Goal: Task Accomplishment & Management: Complete application form

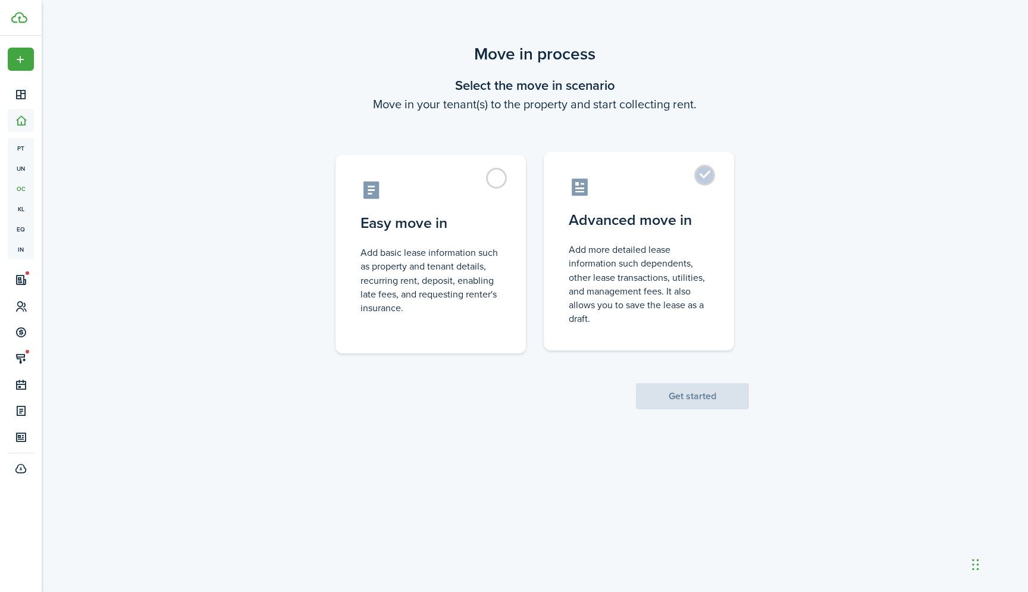
click at [604, 290] on control-radio-card-description "Add more detailed lease information such dependents, other lease transactions, …" at bounding box center [639, 284] width 140 height 83
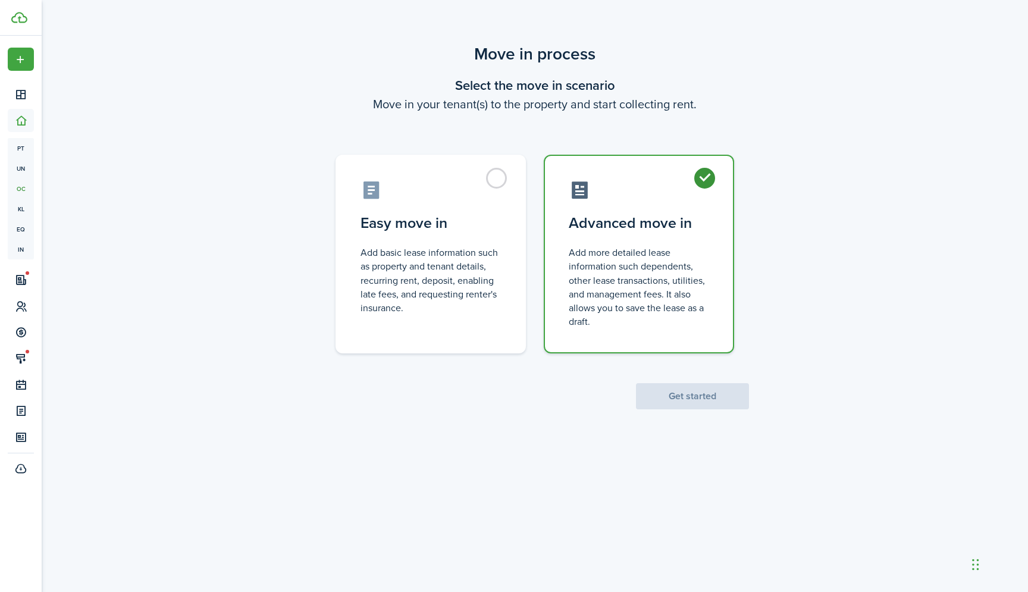
radio input "true"
click at [680, 421] on div "Move in process Select the move in scenario Move in your tenant(s) to the prope…" at bounding box center [535, 301] width 987 height 530
click at [680, 403] on button "Get started" at bounding box center [692, 396] width 113 height 26
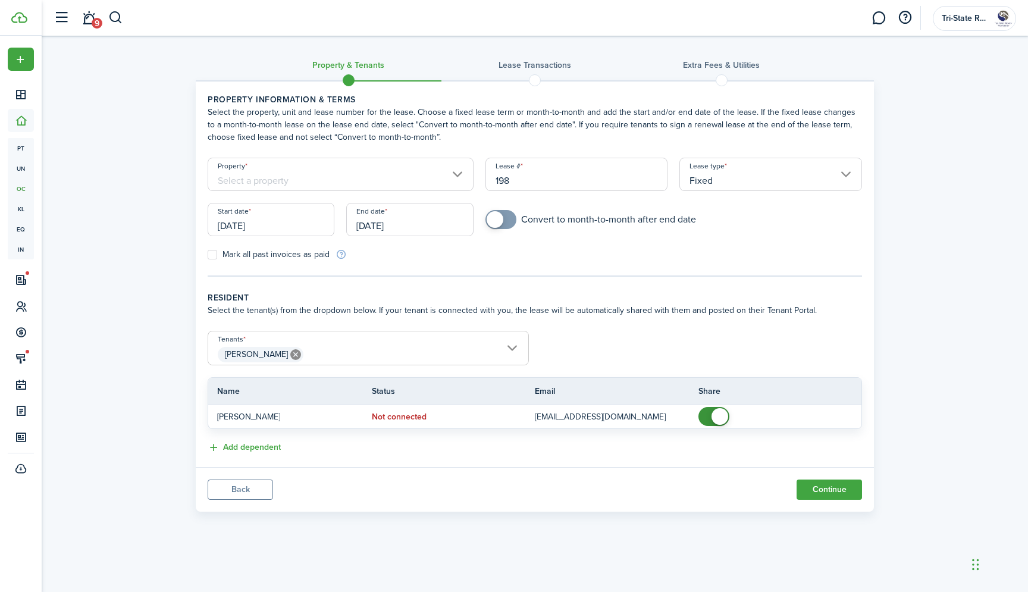
click at [492, 183] on input "198" at bounding box center [577, 174] width 183 height 33
click at [411, 173] on input "Property" at bounding box center [341, 174] width 266 height 33
type input "3198"
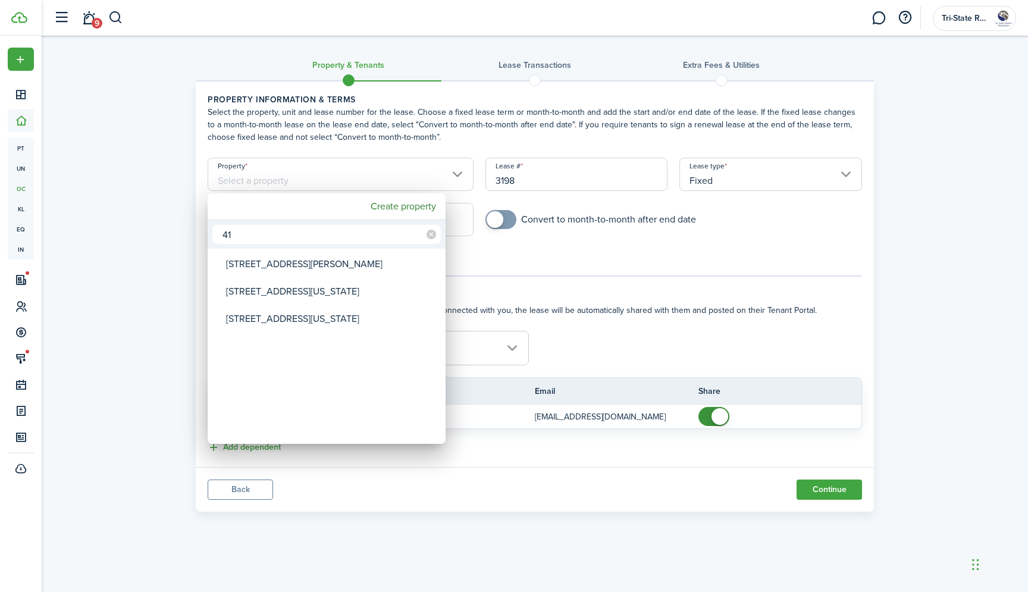
type input "41"
click at [382, 265] on div "[STREET_ADDRESS][PERSON_NAME]" at bounding box center [331, 264] width 211 height 27
type input "[STREET_ADDRESS][PERSON_NAME]"
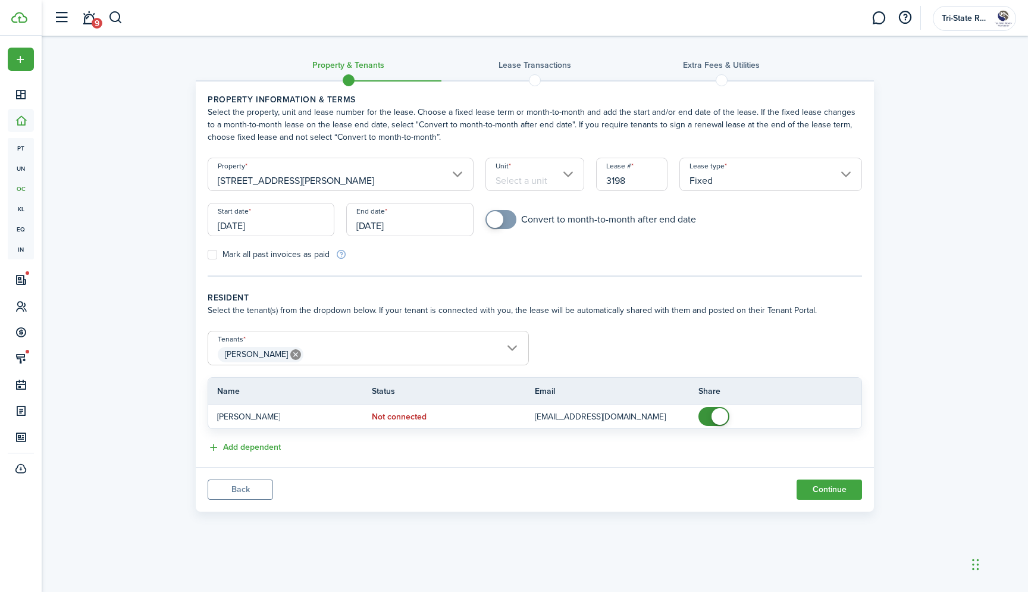
click at [533, 187] on input "Unit" at bounding box center [535, 174] width 99 height 33
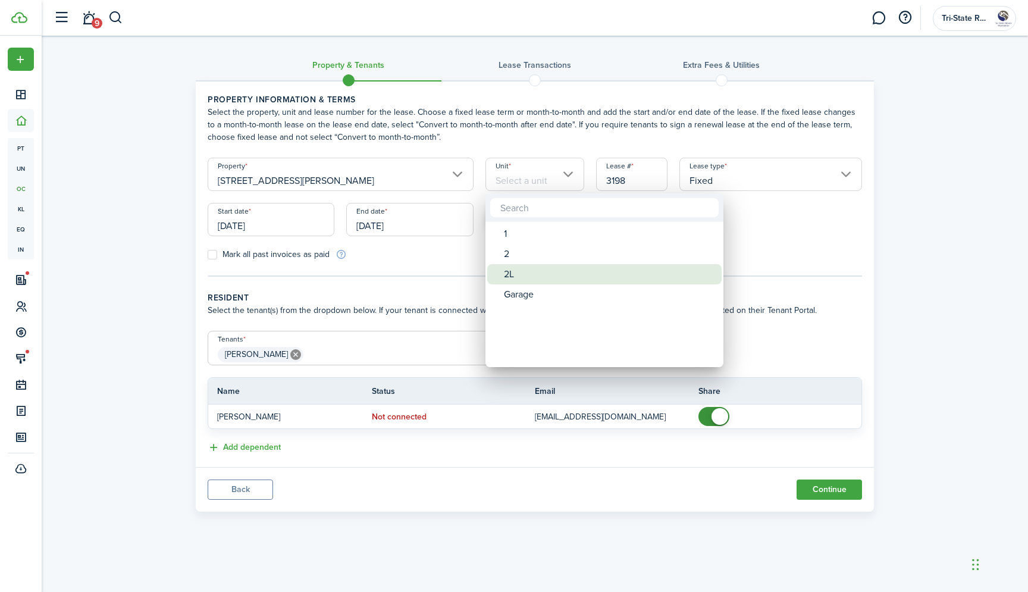
click at [539, 276] on div "2L" at bounding box center [609, 274] width 211 height 20
type input "2L"
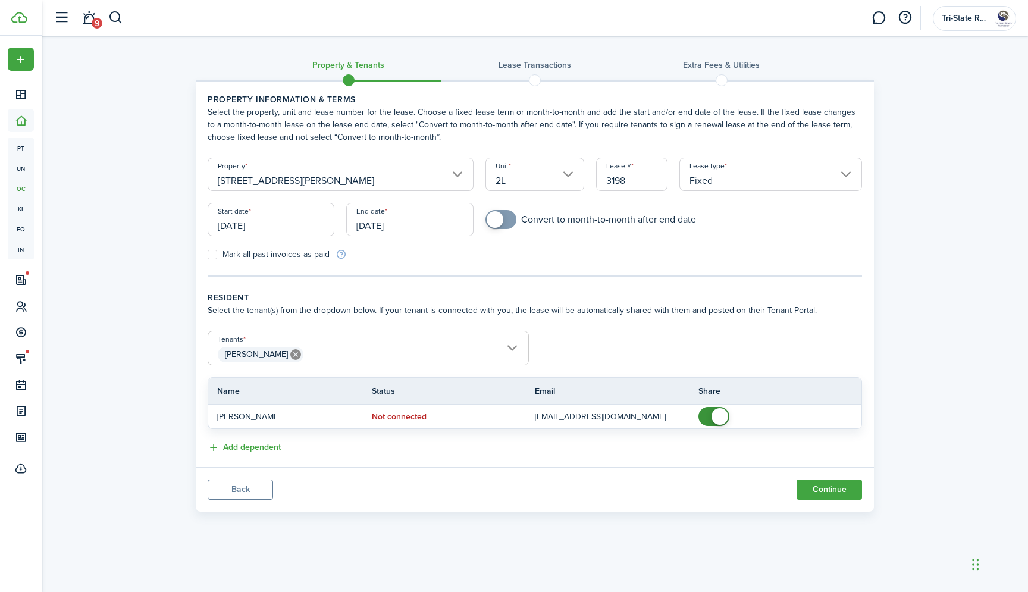
click at [408, 231] on input "[DATE]" at bounding box center [409, 219] width 127 height 33
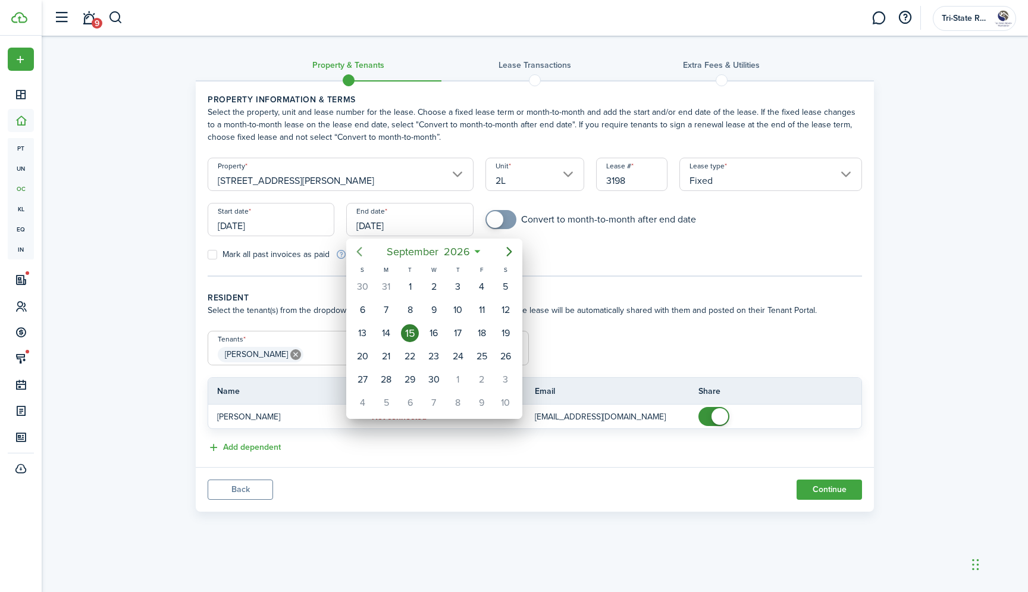
click at [362, 257] on icon "Previous page" at bounding box center [359, 252] width 14 height 14
click at [505, 334] on div "15" at bounding box center [506, 333] width 18 height 18
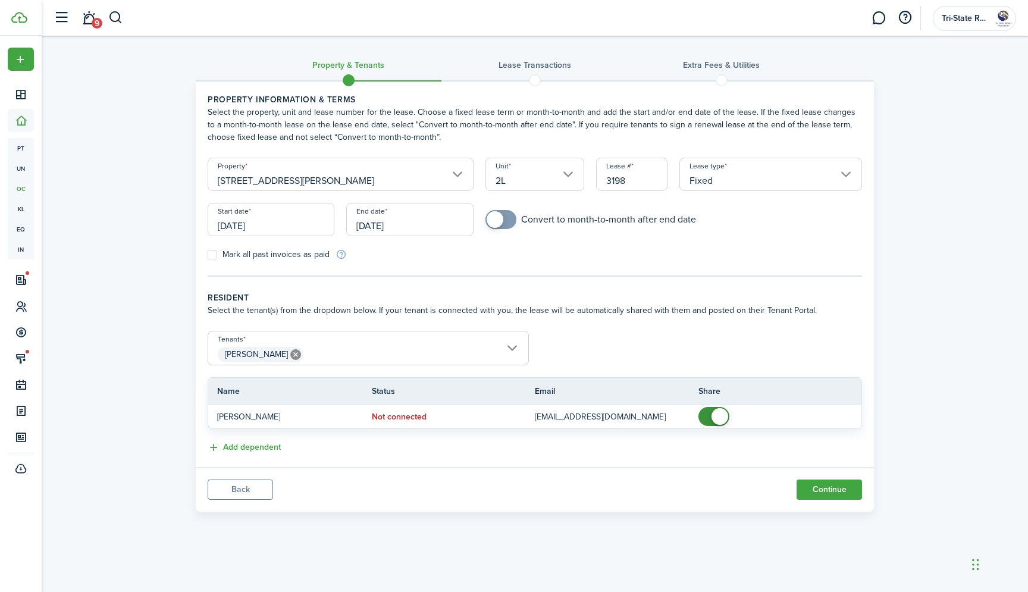
type input "[DATE]"
checkbox input "true"
click at [502, 218] on span at bounding box center [495, 219] width 17 height 17
click at [270, 449] on button "Add dependent" at bounding box center [244, 448] width 73 height 14
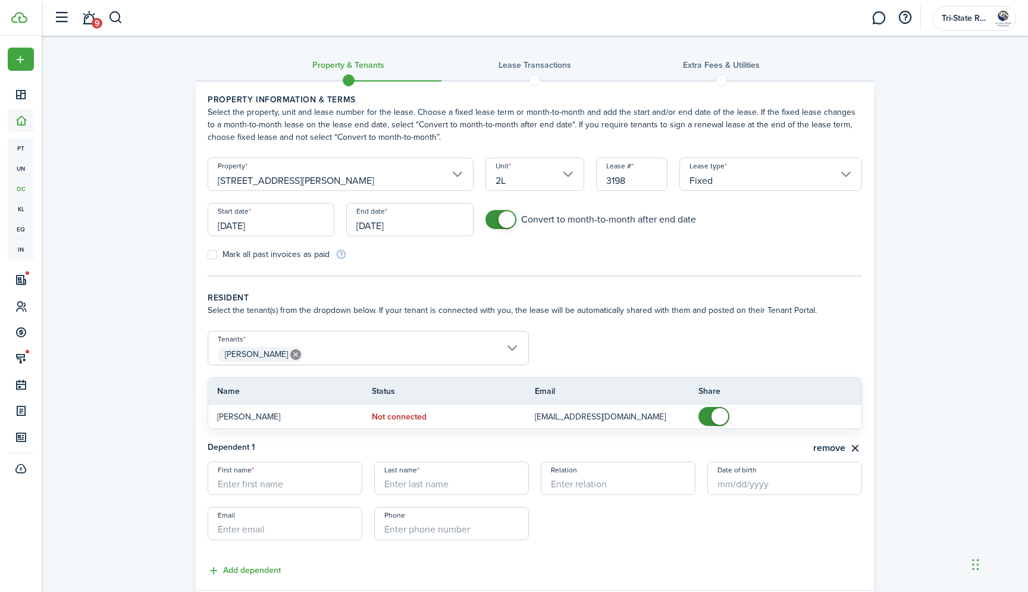
click at [272, 480] on input "First name" at bounding box center [285, 478] width 155 height 33
click at [308, 474] on input "First name" at bounding box center [285, 478] width 155 height 33
paste input "[PERSON_NAME]"
click at [284, 485] on input "[PERSON_NAME]" at bounding box center [285, 478] width 155 height 33
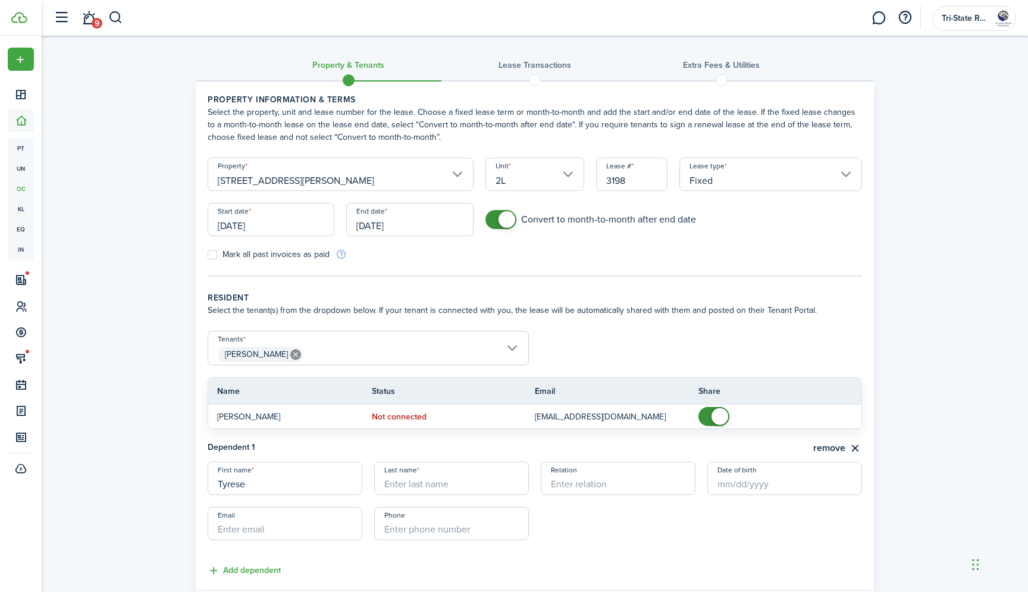
type input "Tyrese"
paste input "[PERSON_NAME]"
type input "[PERSON_NAME]"
click at [239, 526] on input "Email" at bounding box center [285, 523] width 155 height 33
click at [506, 528] on mobiscroll-phone "Phone +1" at bounding box center [451, 523] width 155 height 33
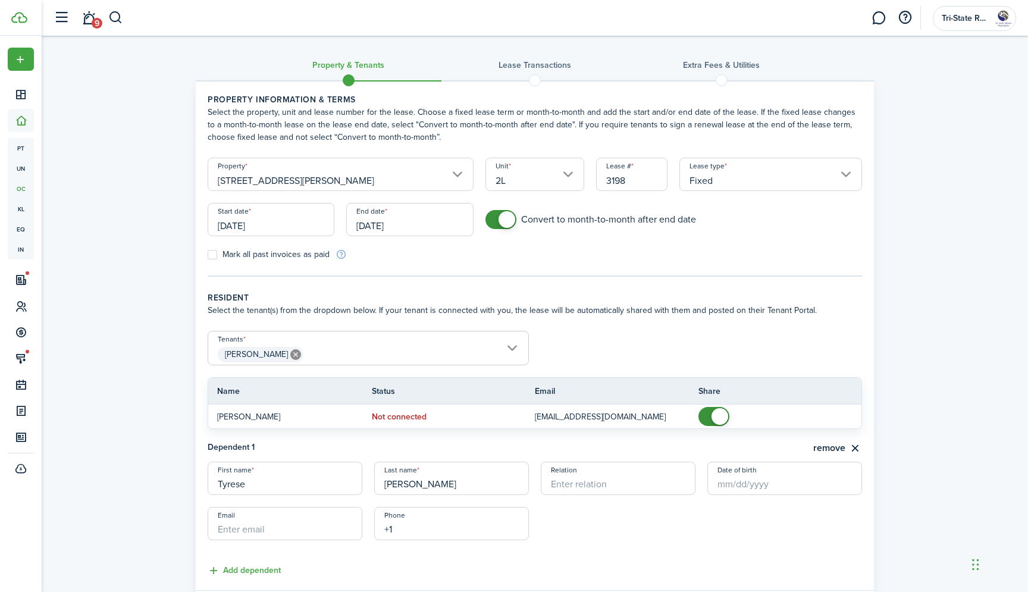
paste input "[PHONE_NUMBER]"
type input "[PHONE_NUMBER]"
click at [299, 527] on input "Email" at bounding box center [285, 523] width 155 height 33
paste input "[EMAIL_ADDRESS][DOMAIN_NAME]"
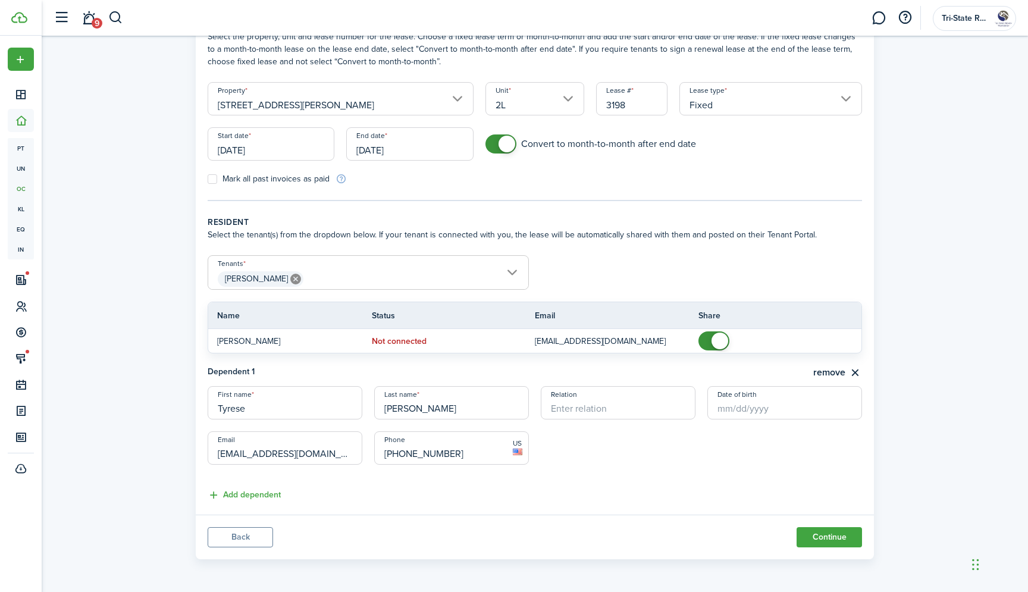
type input "[EMAIL_ADDRESS][DOMAIN_NAME]"
click at [816, 527] on panel-main-footer "Back Continue" at bounding box center [535, 537] width 678 height 45
click at [817, 544] on button "Continue" at bounding box center [829, 537] width 65 height 20
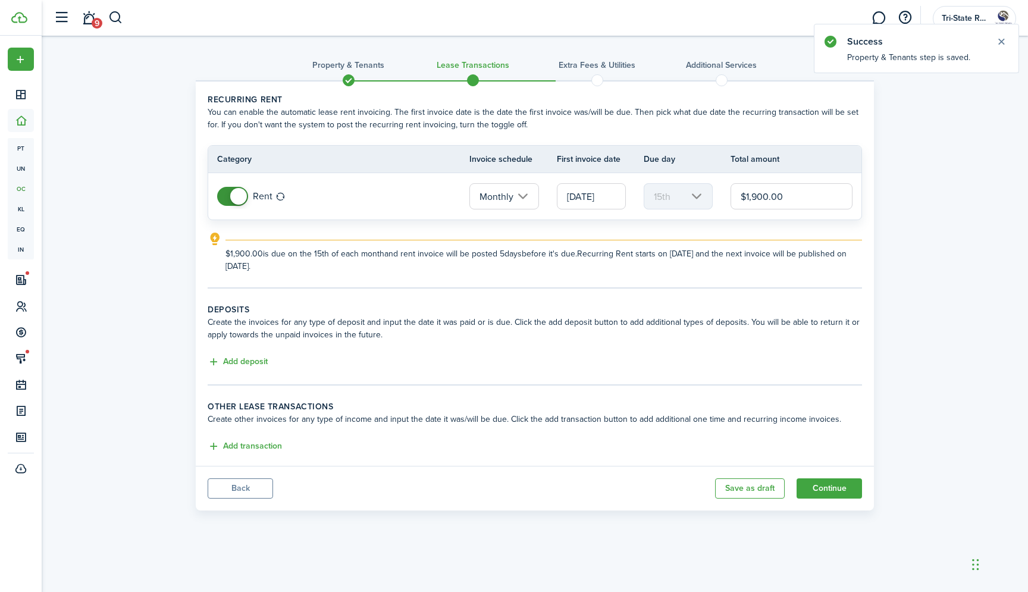
click at [599, 193] on input "[DATE]" at bounding box center [591, 196] width 69 height 26
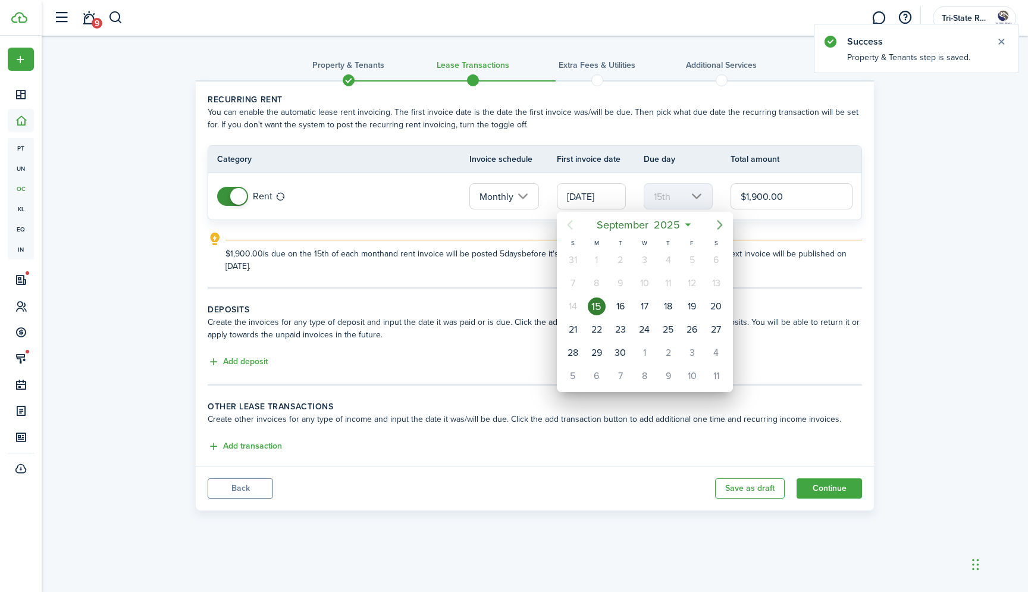
click at [723, 221] on icon "Next page" at bounding box center [720, 225] width 14 height 14
click at [648, 303] on div "15" at bounding box center [645, 307] width 18 height 18
type input "[DATE]"
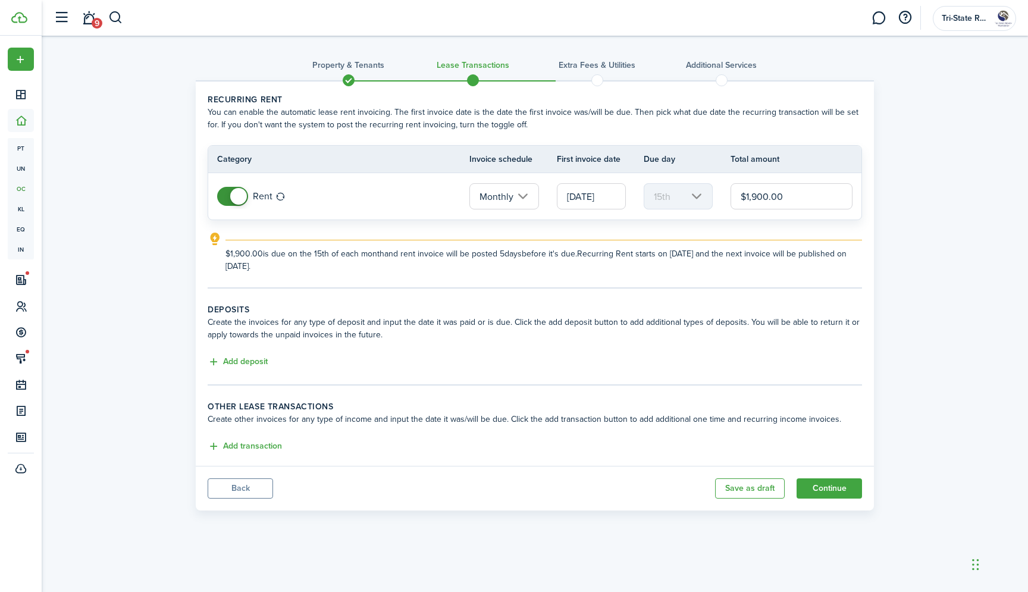
click at [759, 193] on input "$1,900.00" at bounding box center [792, 196] width 122 height 26
type input "$1,500.00"
click at [242, 362] on button "Add deposit" at bounding box center [238, 362] width 60 height 14
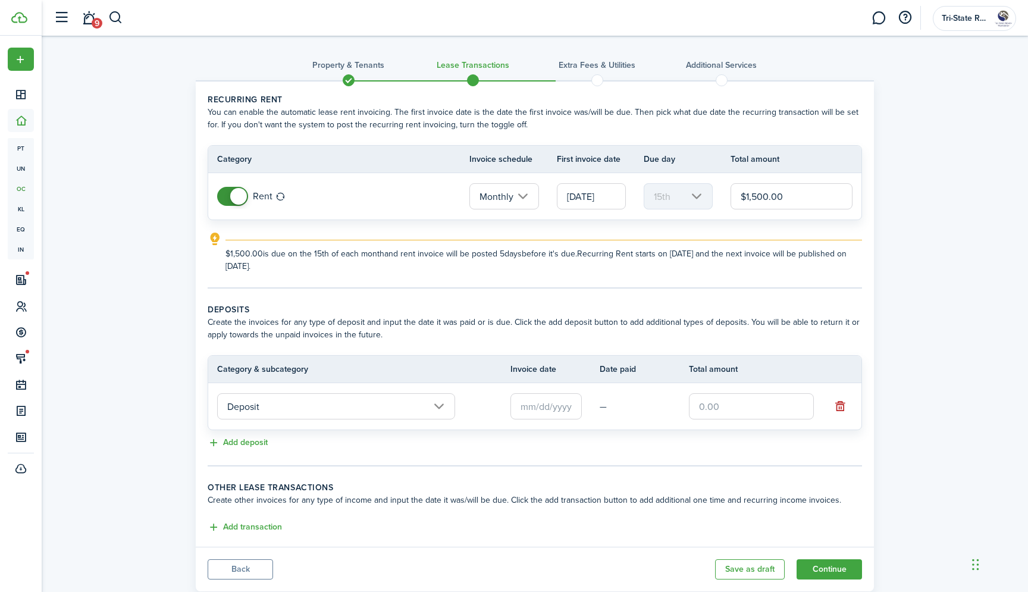
click at [704, 411] on input "text" at bounding box center [751, 406] width 125 height 26
paste input "$2,250"
click at [564, 411] on input "text" at bounding box center [546, 406] width 71 height 26
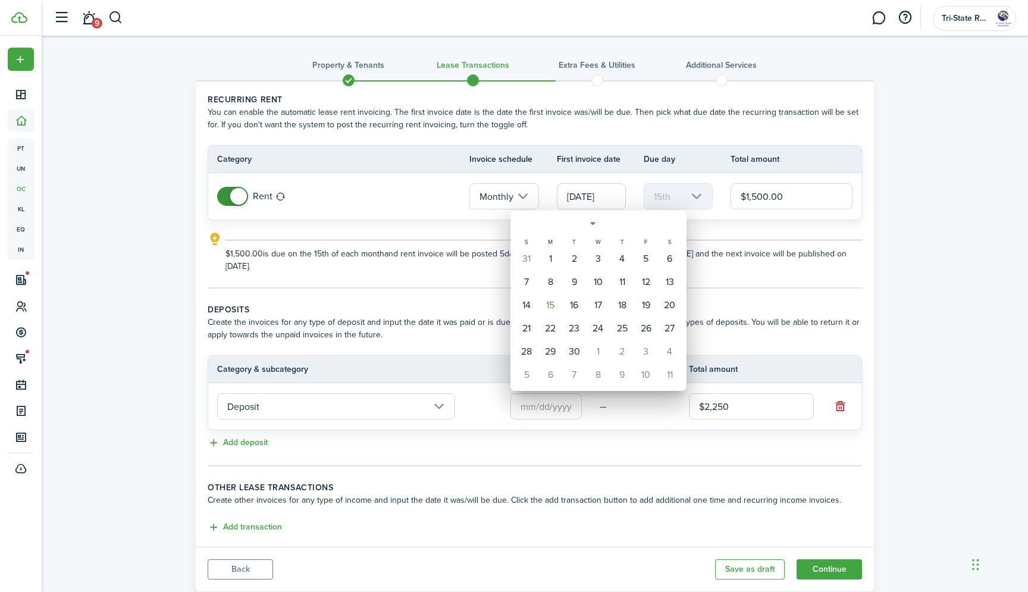
type input "$2,250.00"
click at [553, 309] on div "15" at bounding box center [551, 305] width 18 height 18
type input "[DATE]"
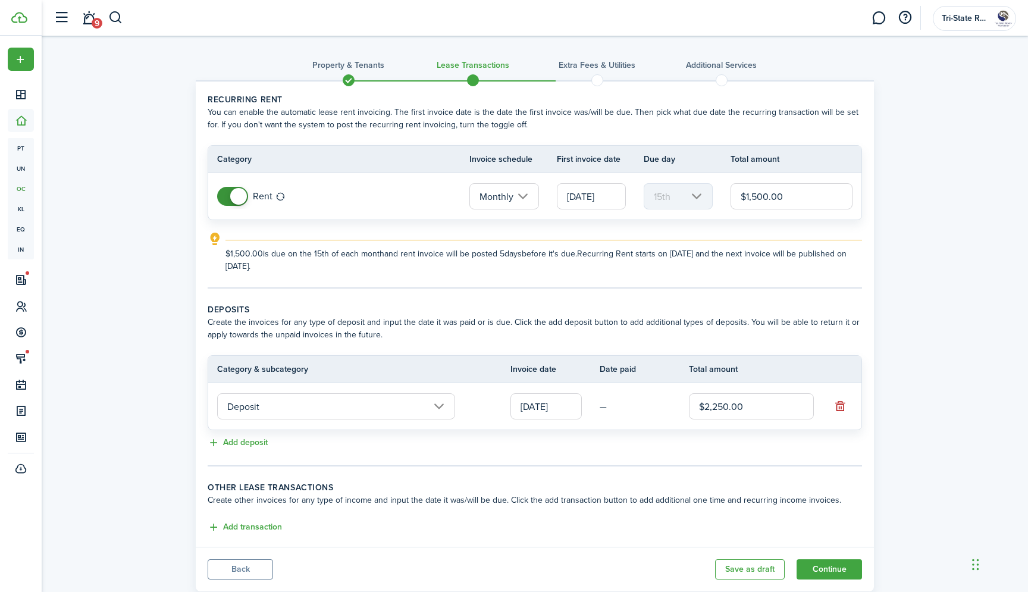
scroll to position [32, 0]
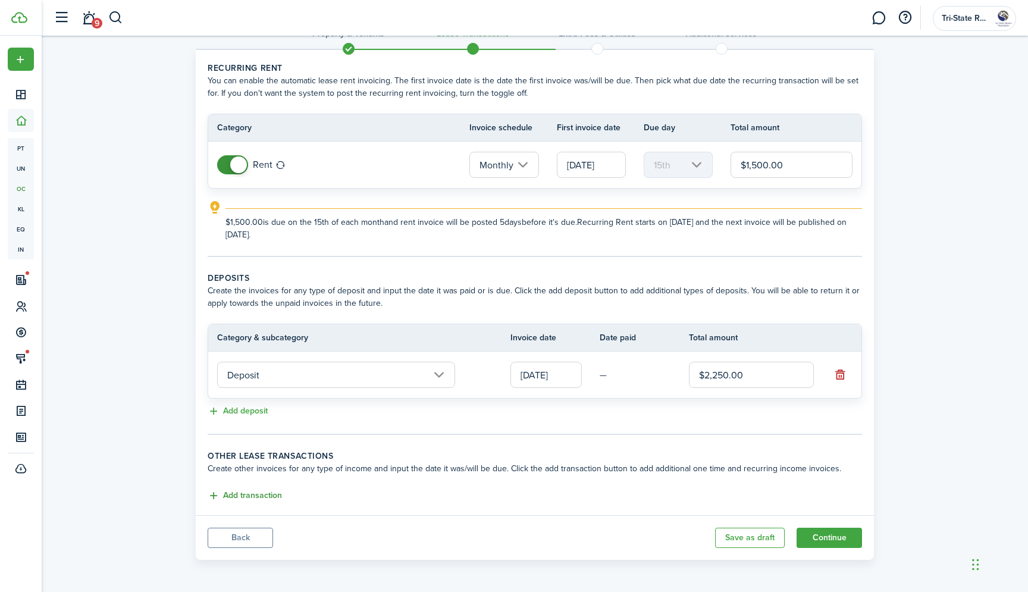
click at [259, 492] on button "Add transaction" at bounding box center [245, 496] width 74 height 14
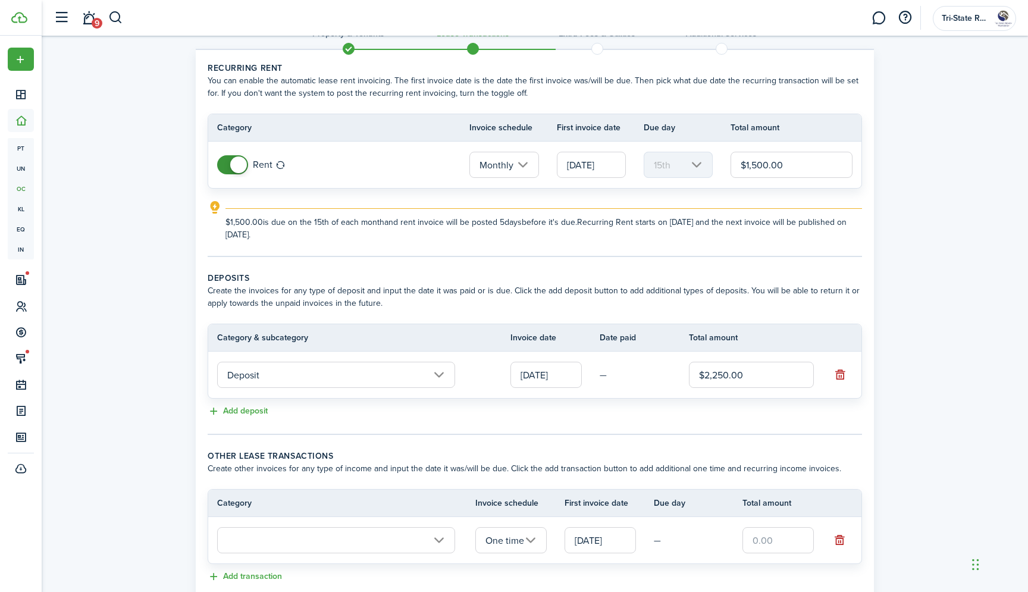
click at [272, 545] on input "text" at bounding box center [336, 540] width 238 height 26
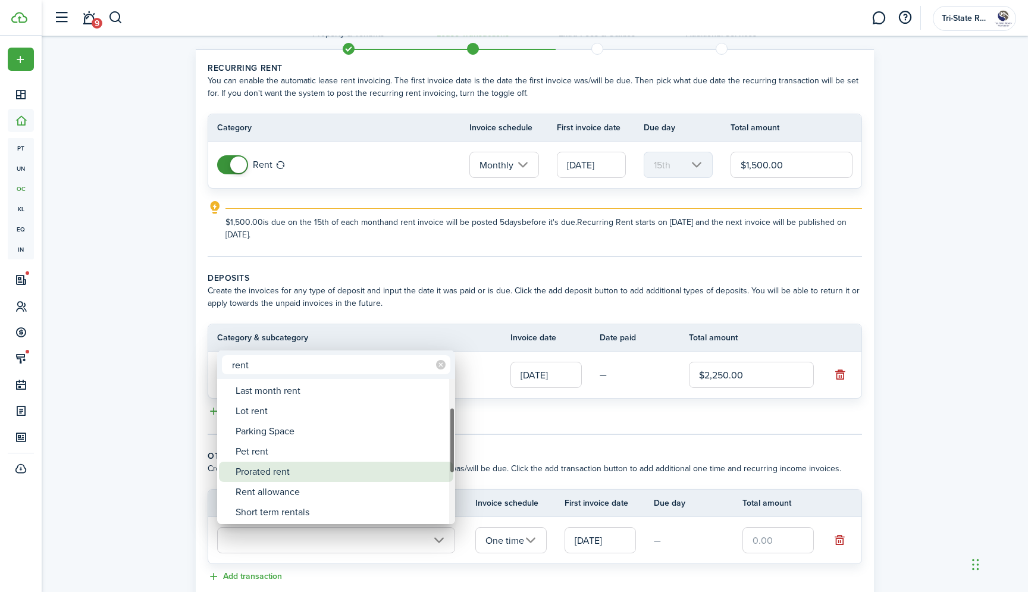
type input "rent"
click at [277, 476] on div "Prorated rent" at bounding box center [341, 472] width 211 height 20
type input "Rent / Prorated rent"
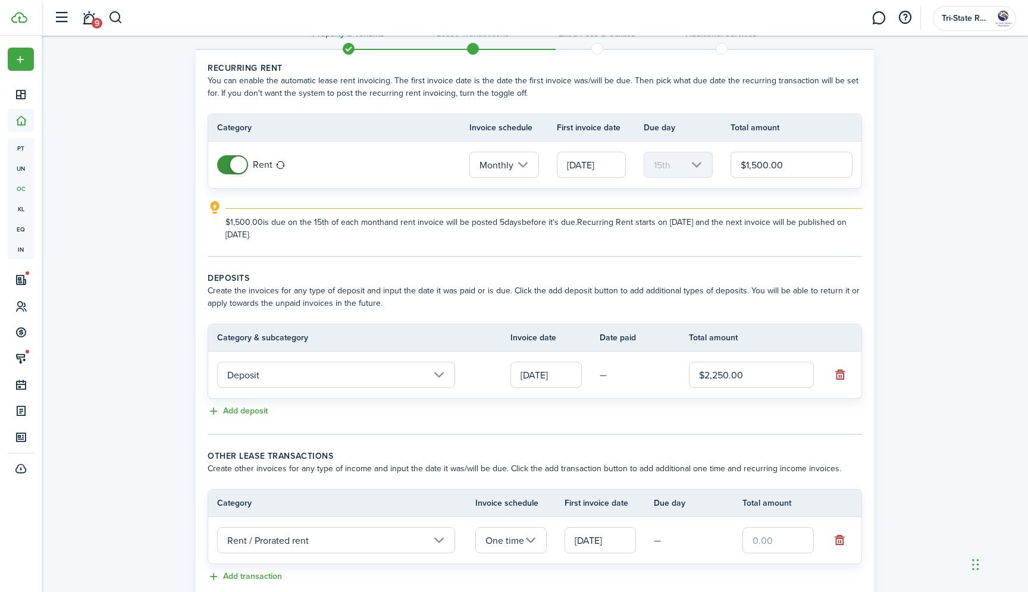
click at [820, 543] on td at bounding box center [787, 540] width 89 height 32
click at [785, 549] on input "text" at bounding box center [778, 540] width 71 height 26
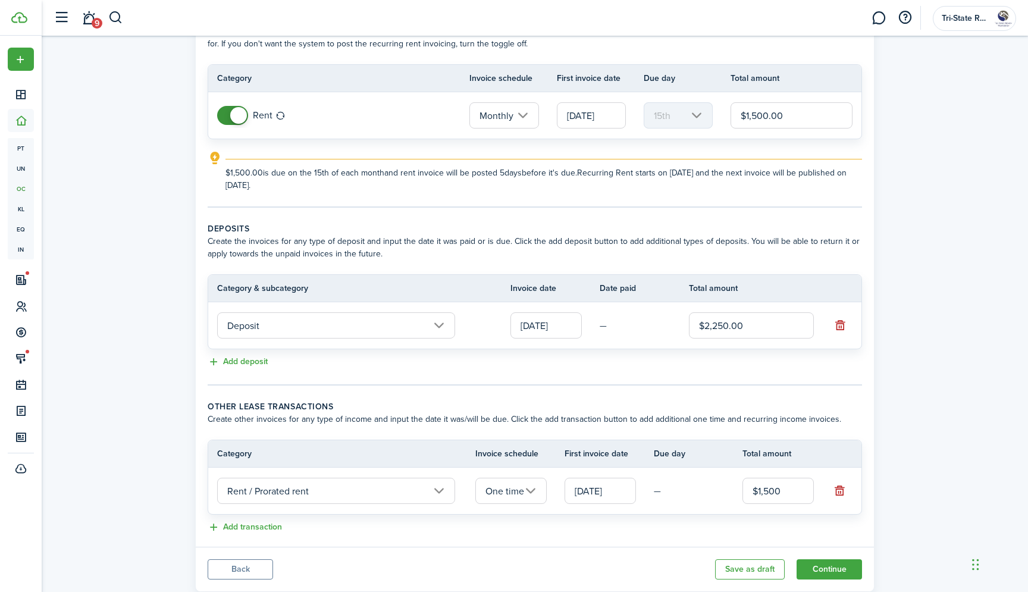
scroll to position [112, 0]
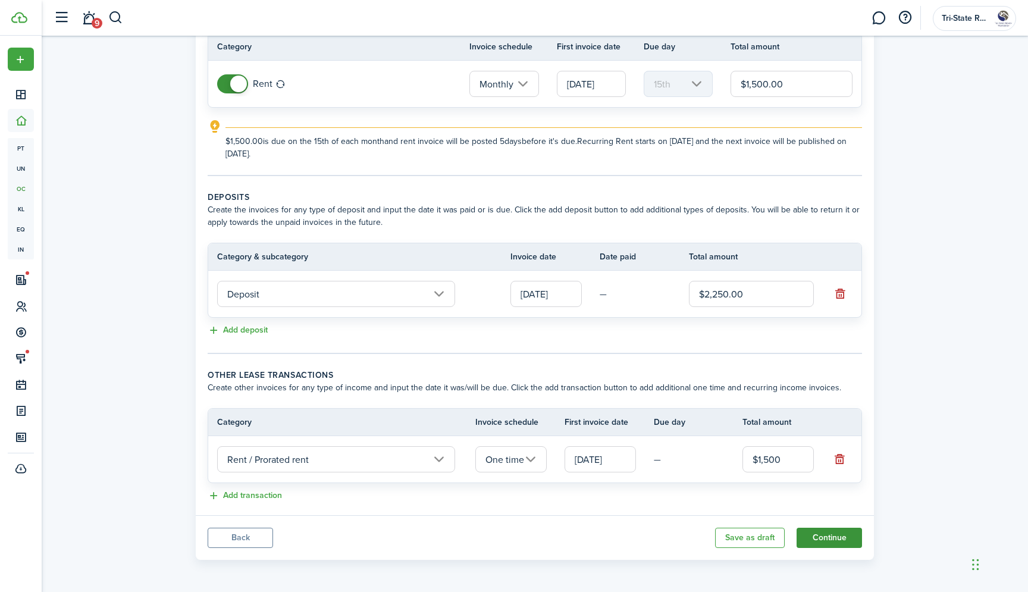
type input "$1,500.00"
click at [809, 543] on button "Continue" at bounding box center [829, 538] width 65 height 20
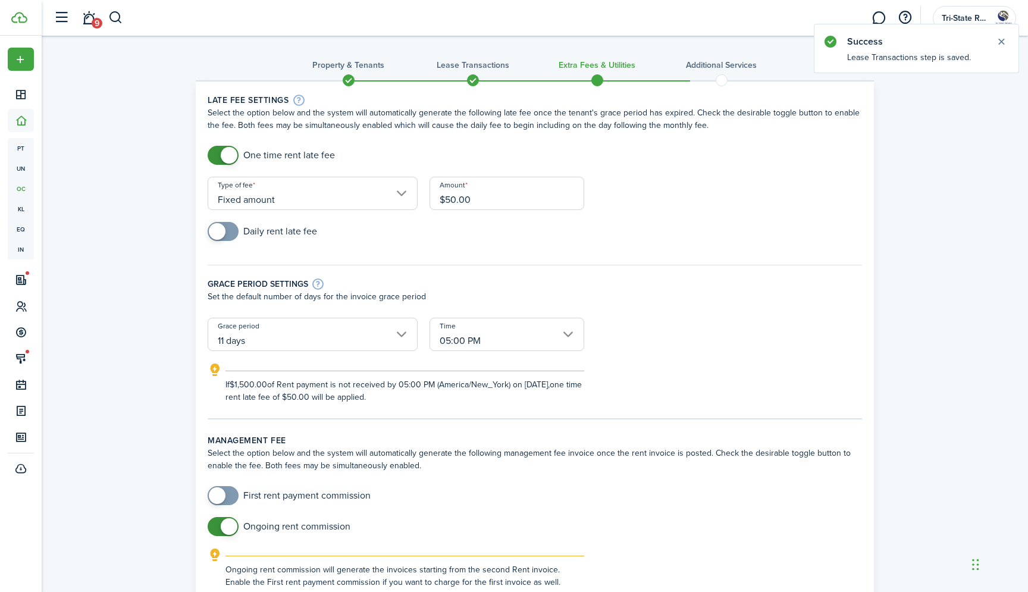
click at [280, 343] on input "11 days" at bounding box center [313, 334] width 210 height 33
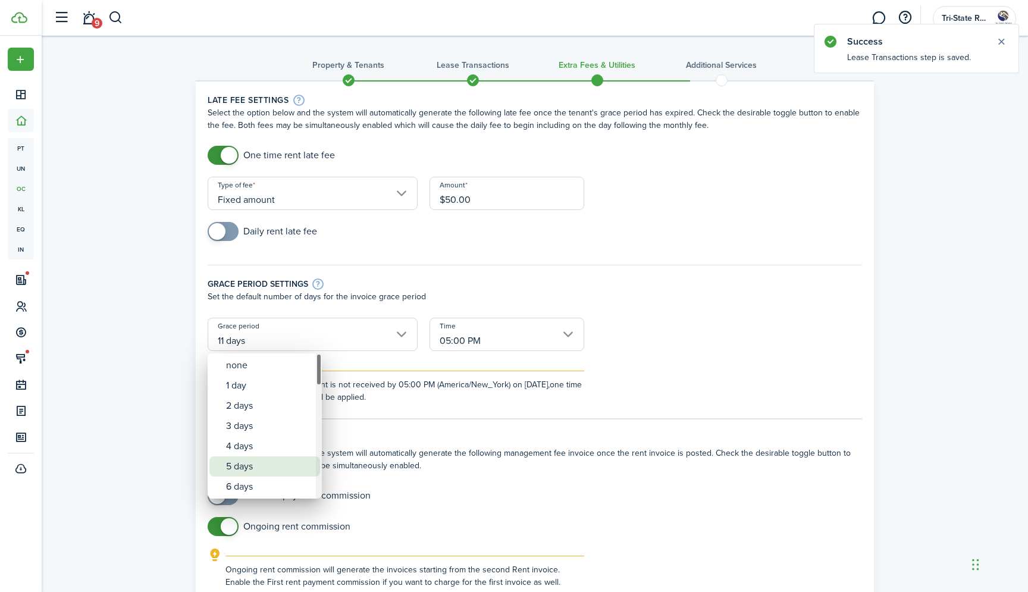
click at [273, 461] on div "5 days" at bounding box center [269, 466] width 87 height 20
type input "5 days"
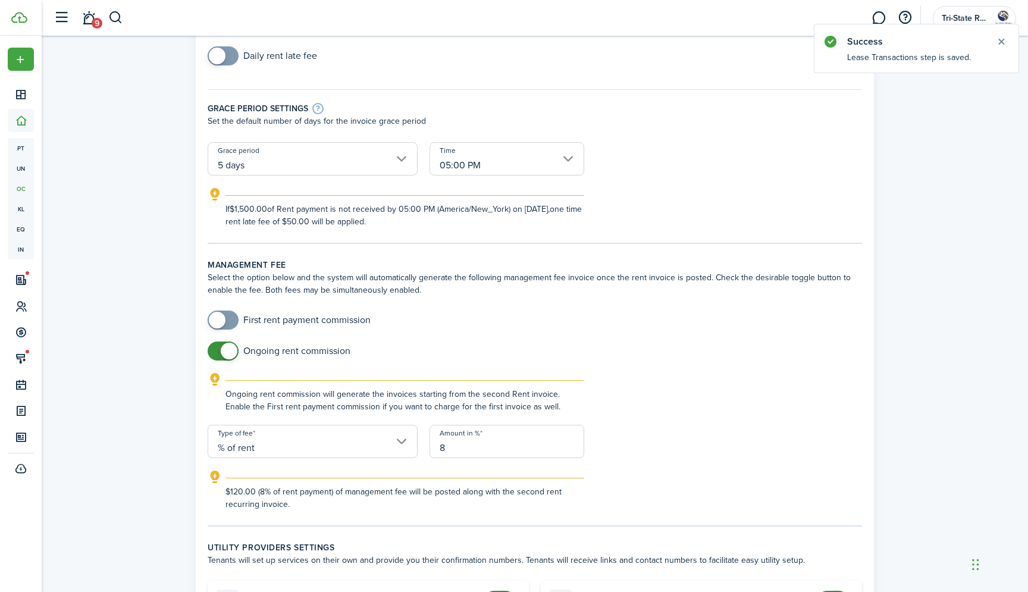
scroll to position [177, 0]
checkbox input "true"
click at [229, 321] on span at bounding box center [223, 318] width 12 height 19
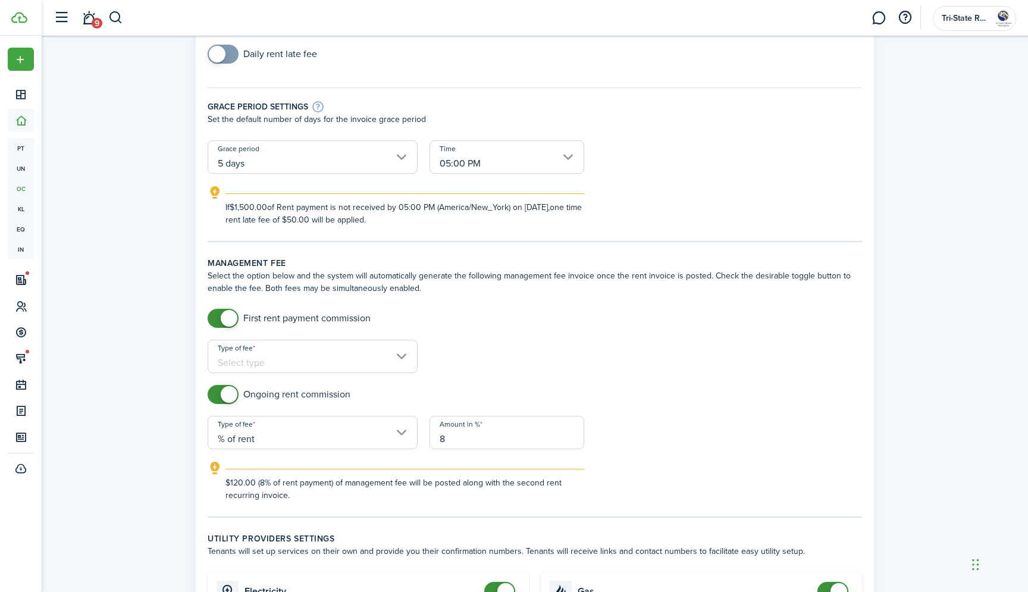
click at [510, 442] on input "8" at bounding box center [507, 432] width 155 height 33
click at [326, 376] on div "Type of fee" at bounding box center [313, 362] width 222 height 45
click at [326, 370] on input "Type of fee" at bounding box center [313, 356] width 210 height 33
click at [304, 396] on div "% of rent" at bounding box center [269, 387] width 87 height 20
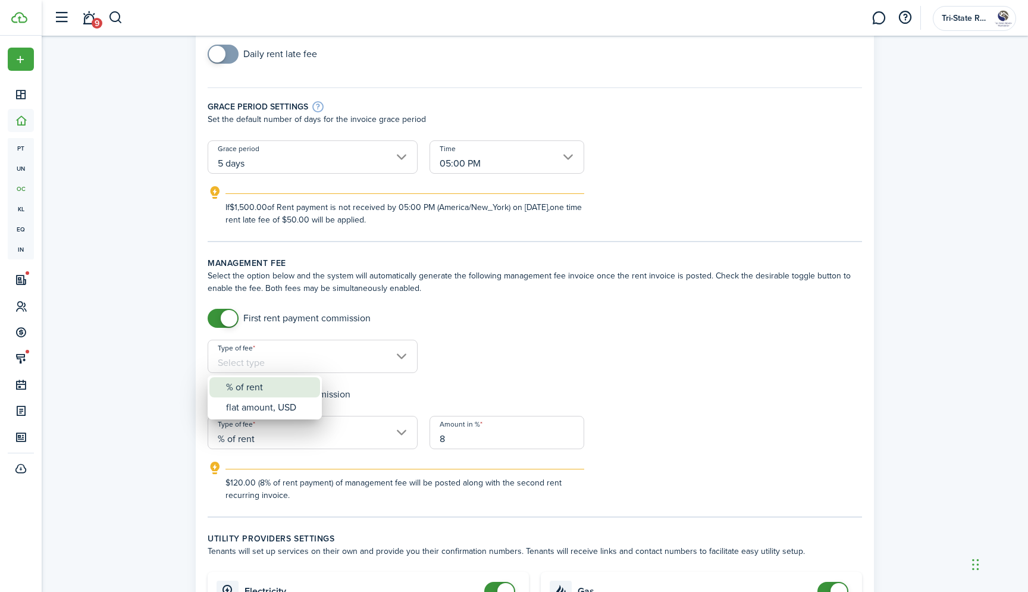
type input "% of rent"
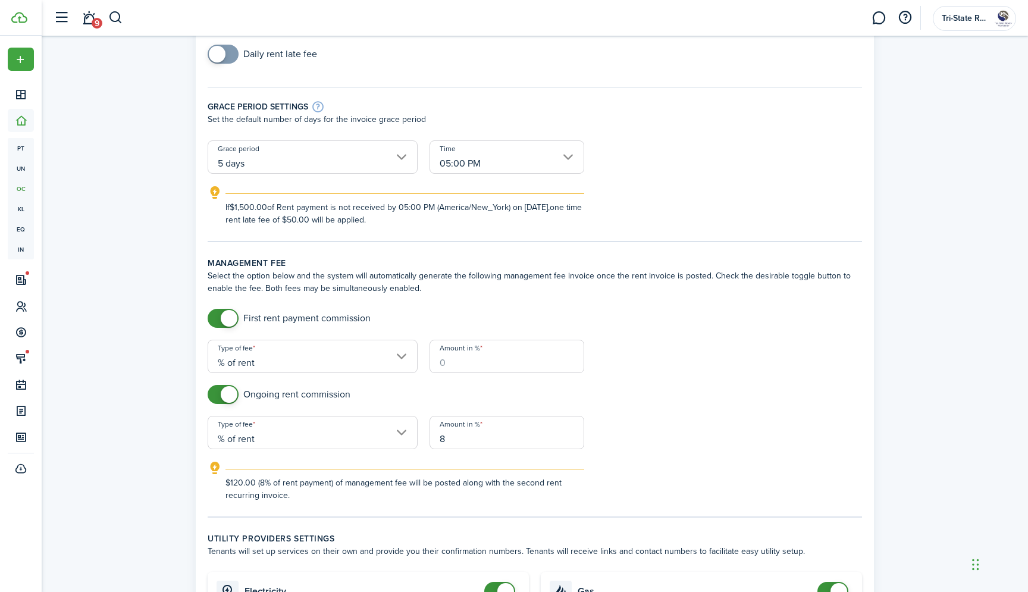
click at [484, 361] on input "Amount in %" at bounding box center [507, 356] width 155 height 33
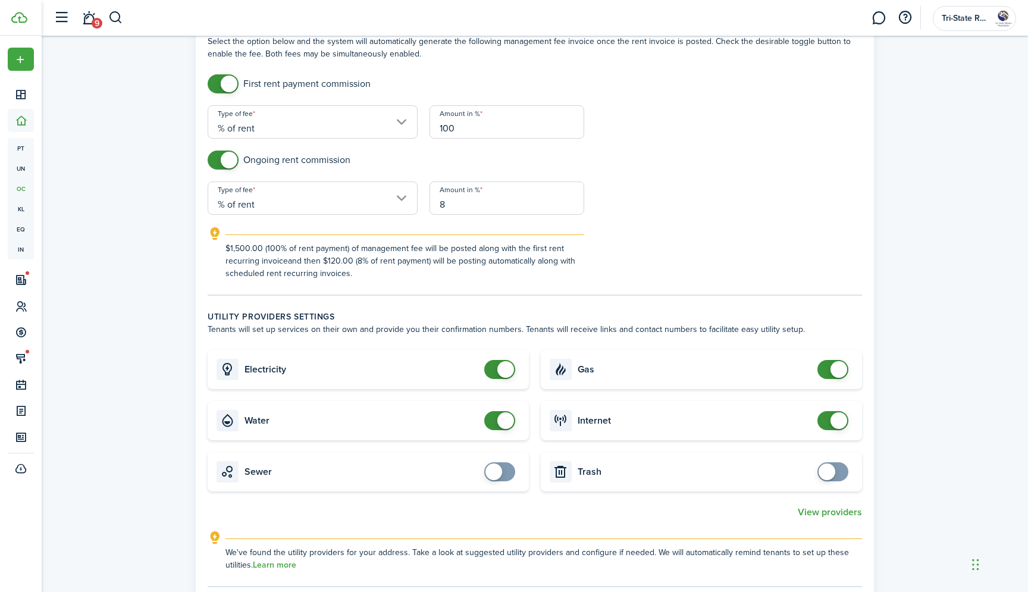
scroll to position [437, 0]
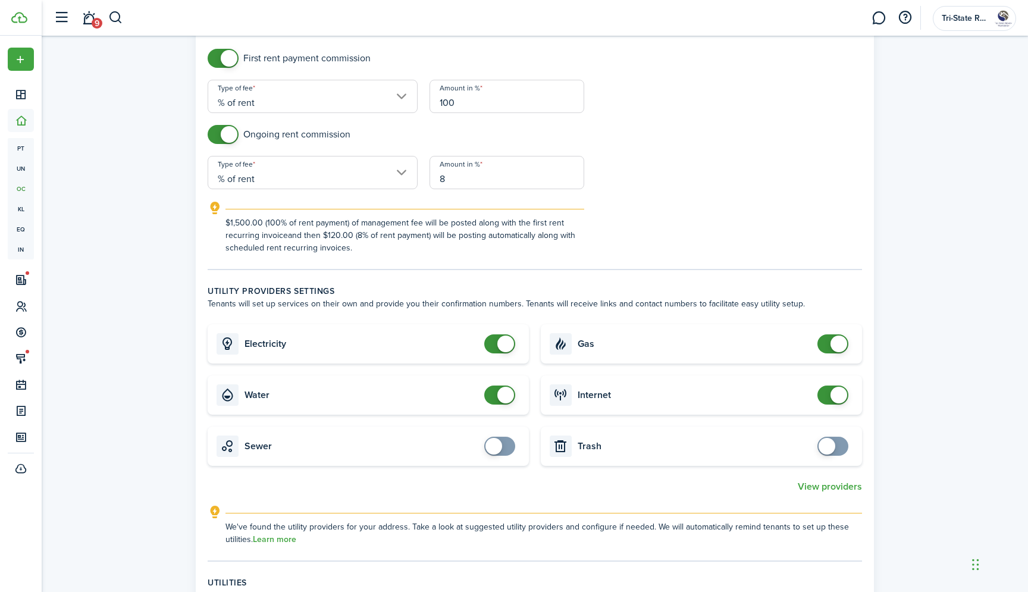
type input "100"
checkbox input "false"
click at [494, 347] on span at bounding box center [500, 343] width 12 height 19
checkbox input "false"
click at [500, 401] on span at bounding box center [506, 395] width 17 height 17
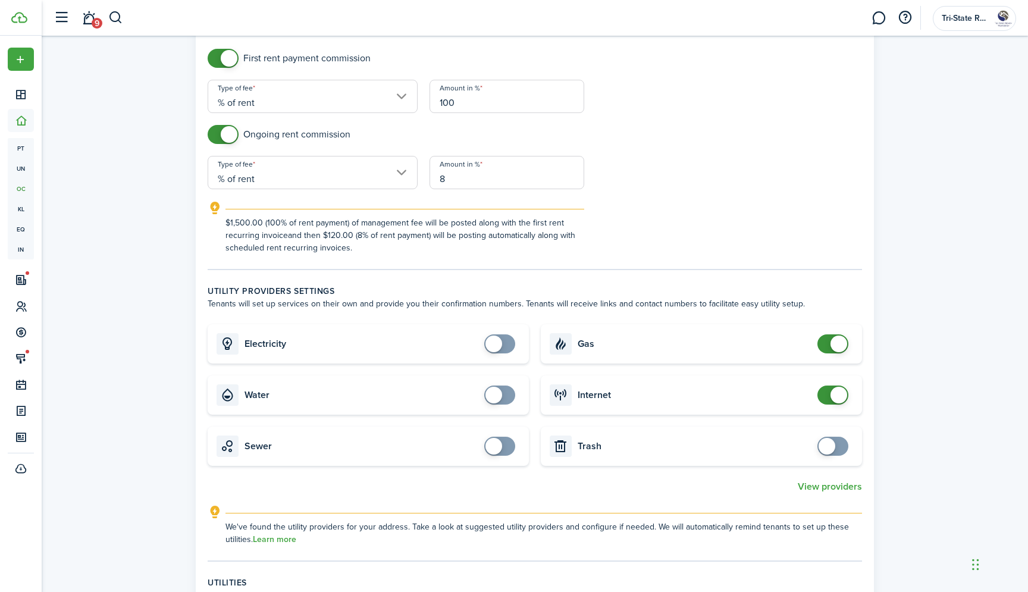
checkbox input "false"
click at [827, 346] on span at bounding box center [833, 343] width 12 height 19
checkbox input "false"
click at [835, 395] on span at bounding box center [839, 395] width 17 height 17
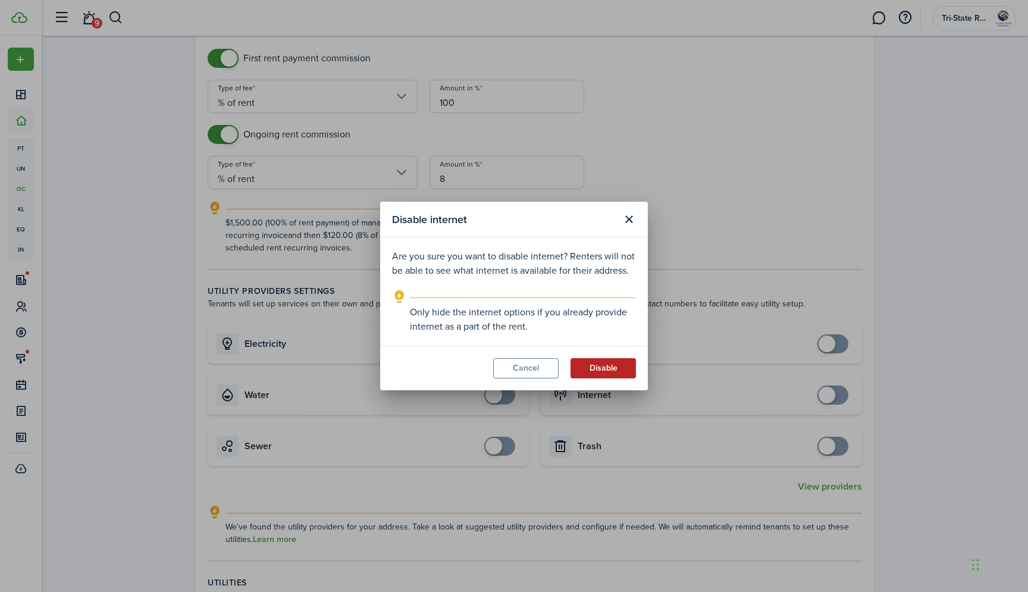
click at [611, 371] on button "Disable" at bounding box center [603, 368] width 65 height 20
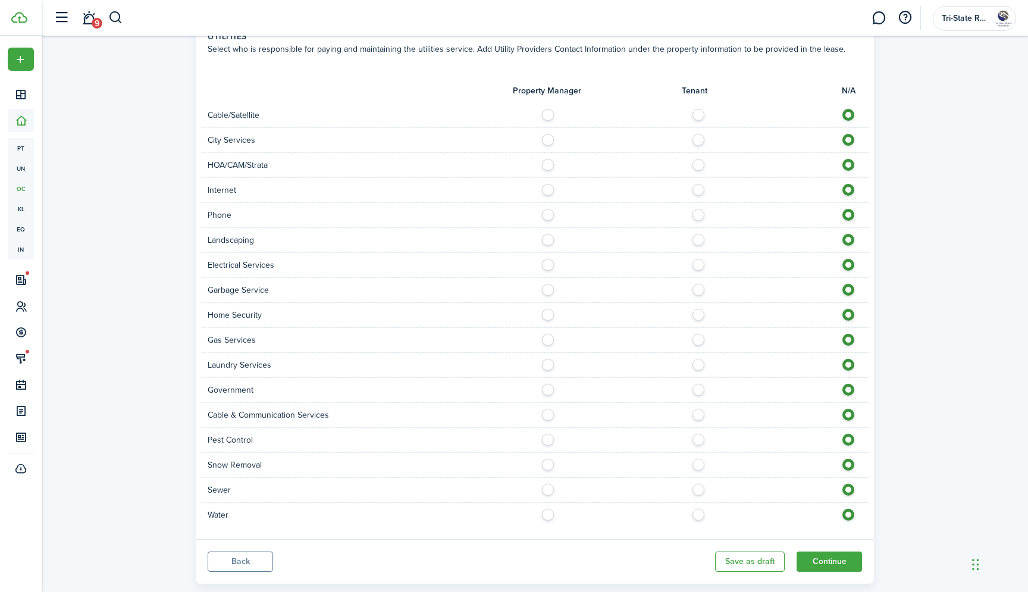
scroll to position [1008, 0]
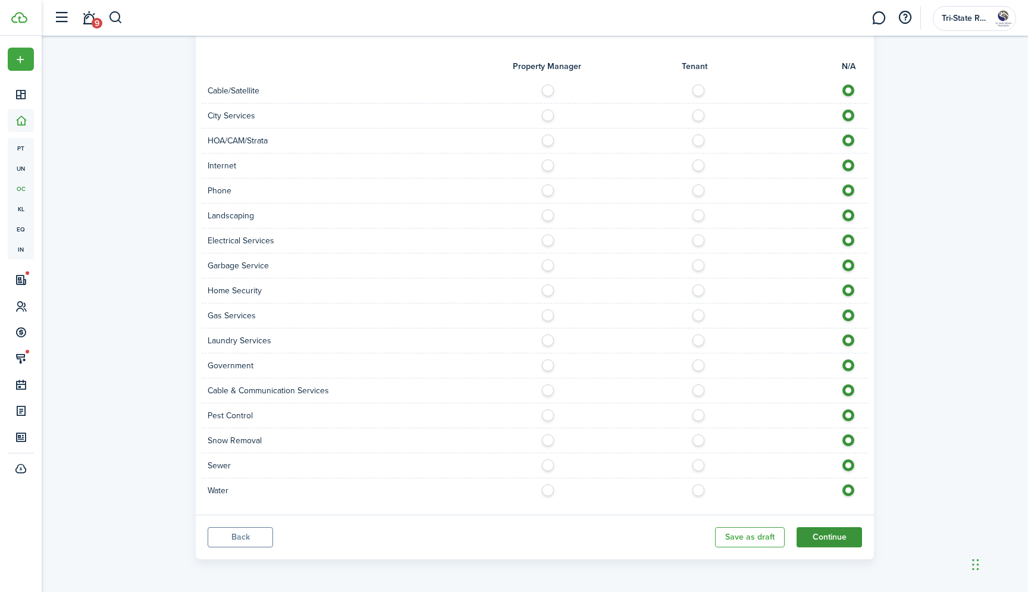
click at [802, 530] on button "Continue" at bounding box center [829, 537] width 65 height 20
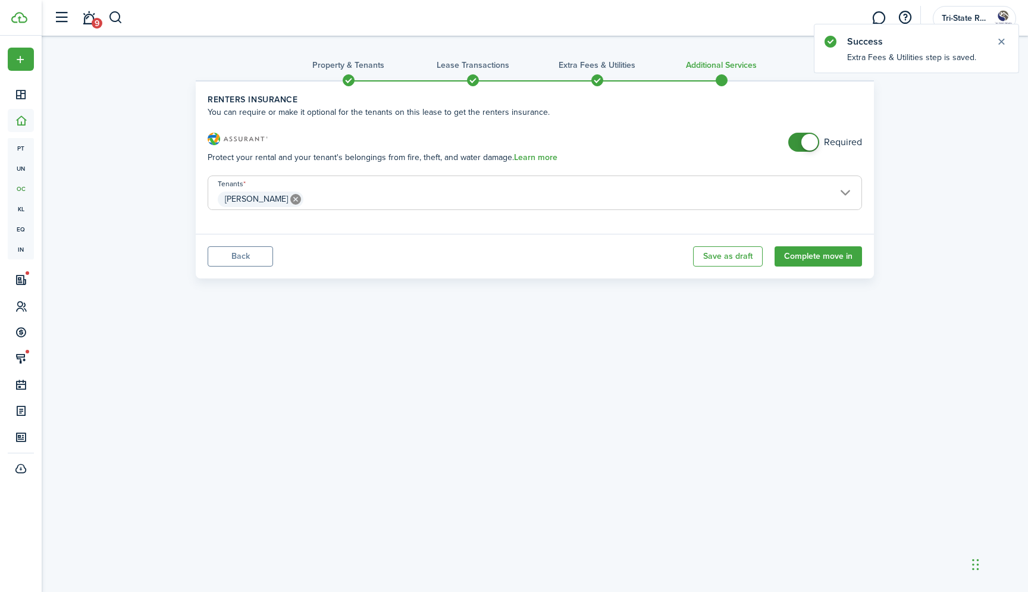
checkbox input "false"
click at [798, 142] on span at bounding box center [804, 142] width 12 height 19
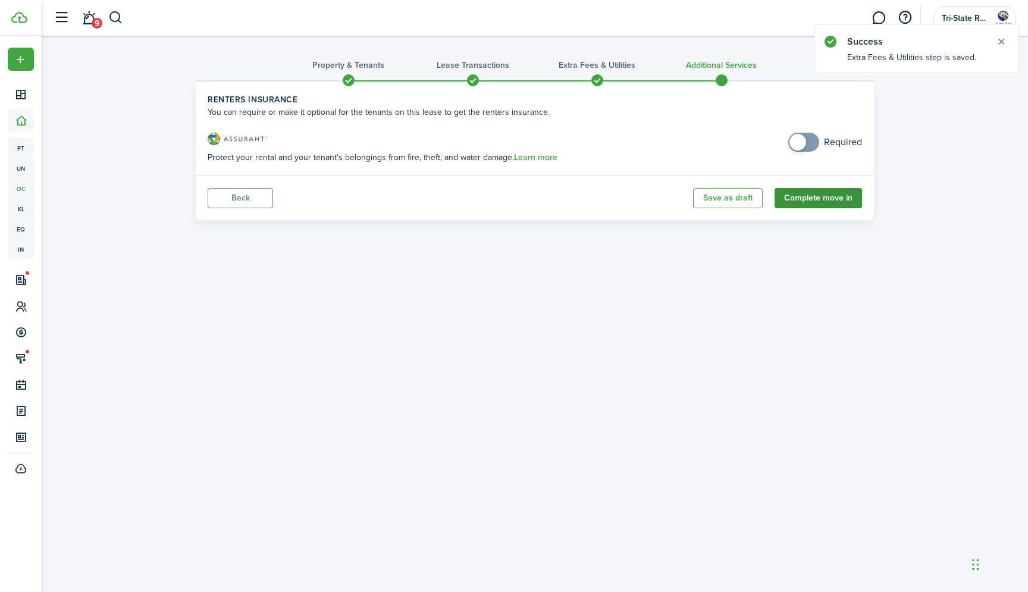
click at [814, 204] on button "Complete move in" at bounding box center [818, 198] width 87 height 20
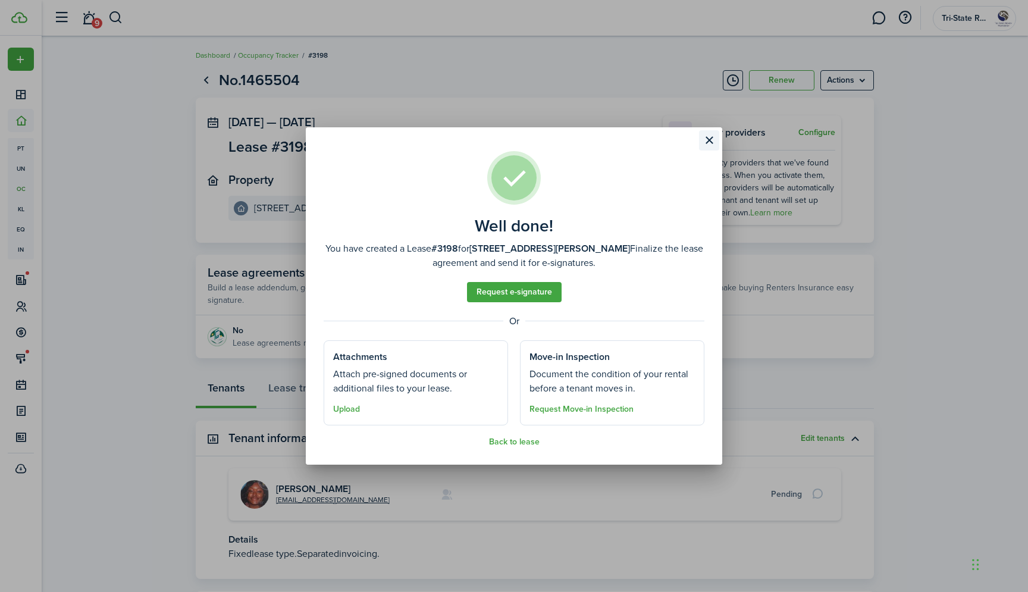
click at [713, 139] on button "Close modal" at bounding box center [709, 140] width 20 height 20
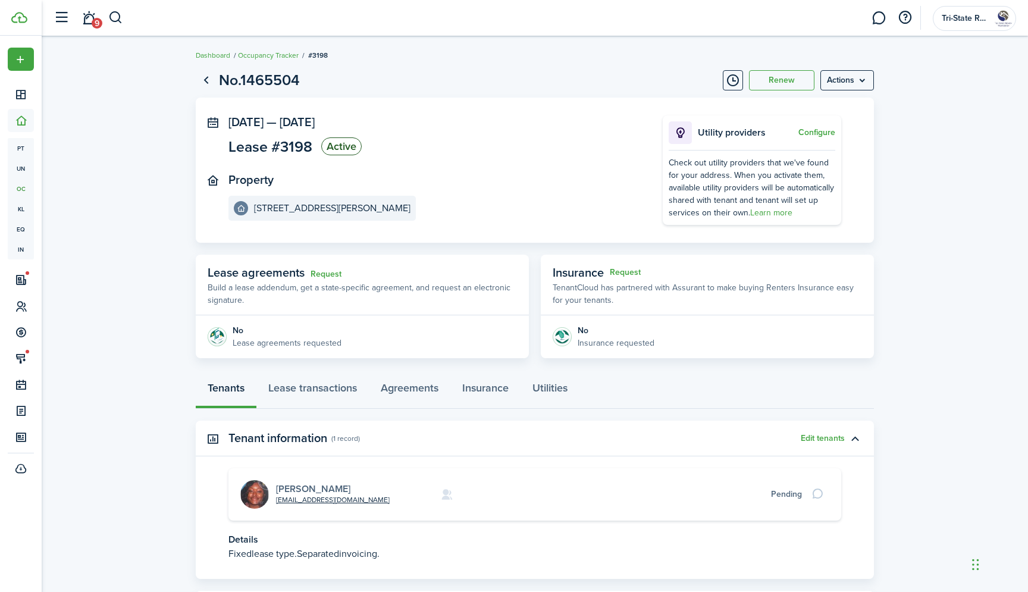
click at [314, 487] on link "[PERSON_NAME]" at bounding box center [313, 489] width 74 height 14
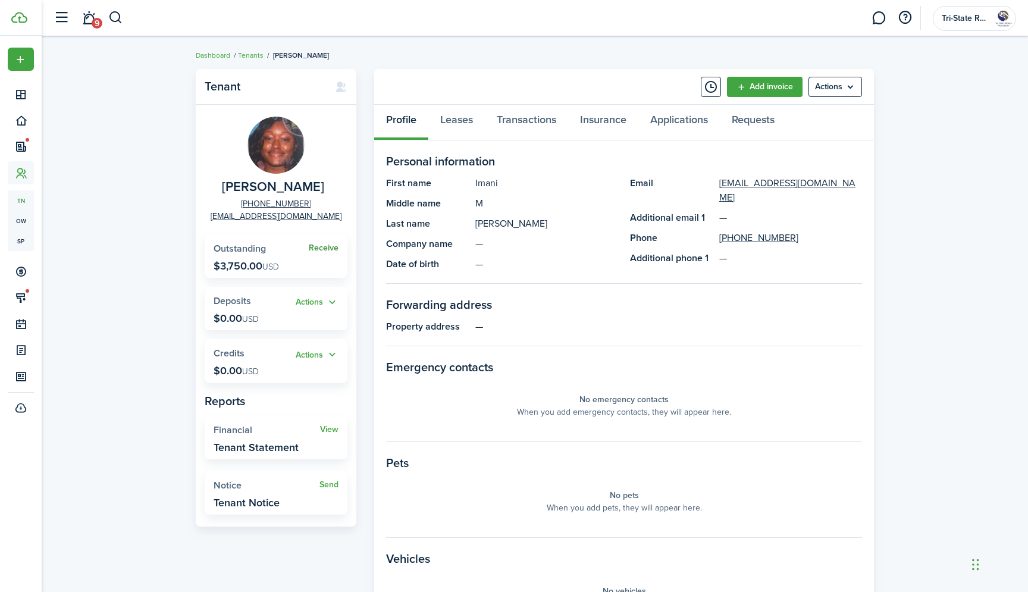
click at [319, 248] on link "Receive" at bounding box center [324, 248] width 30 height 10
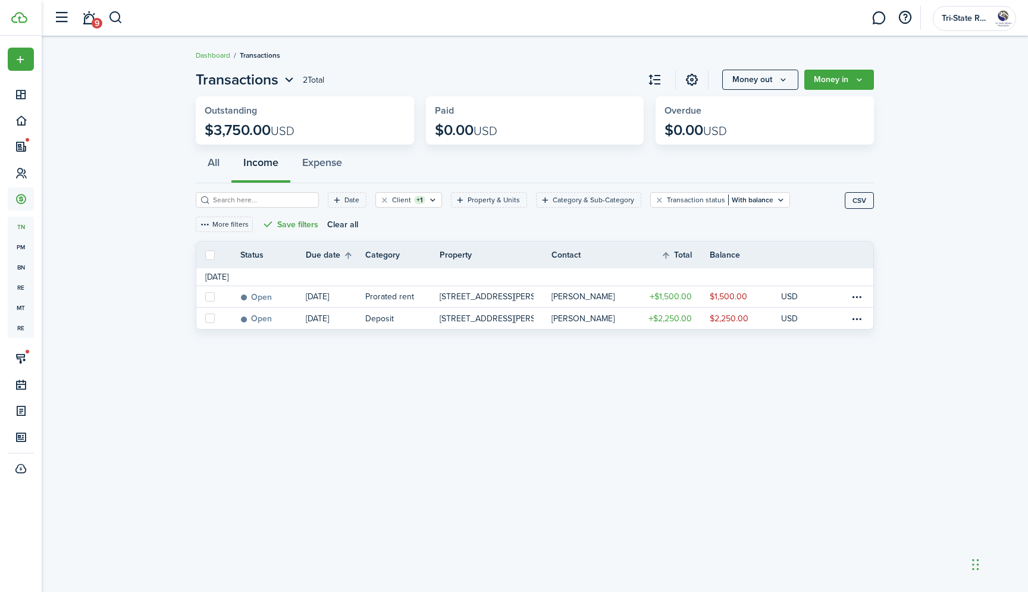
click at [208, 264] on thead "Status Due date Category Property Contact Total Balance Actions" at bounding box center [534, 255] width 677 height 27
click at [206, 256] on label at bounding box center [210, 256] width 10 height 10
click at [205, 255] on input "checkbox" at bounding box center [205, 255] width 1 height 1
checkbox input "true"
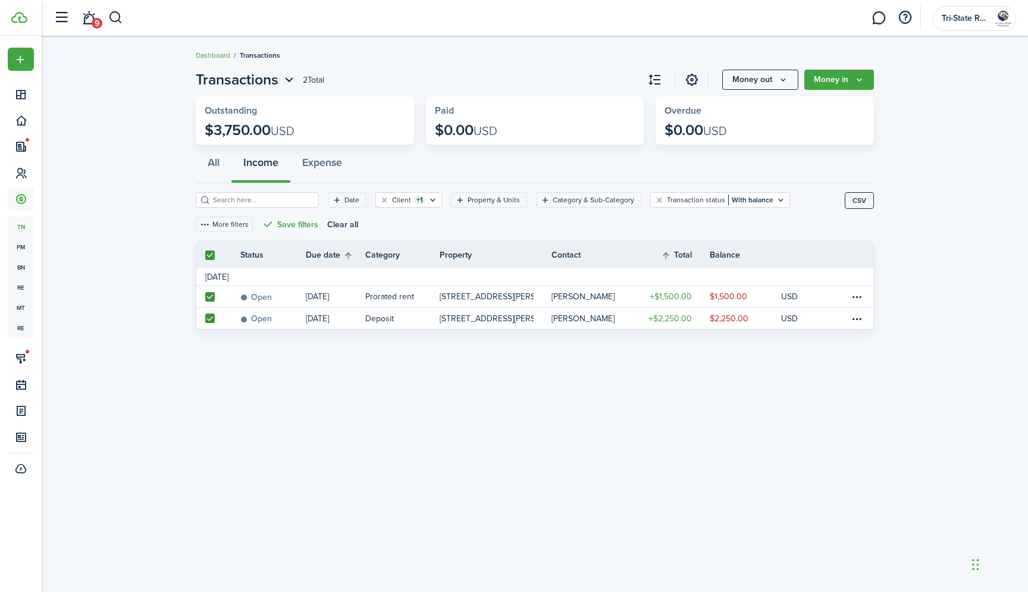
checkbox input "true"
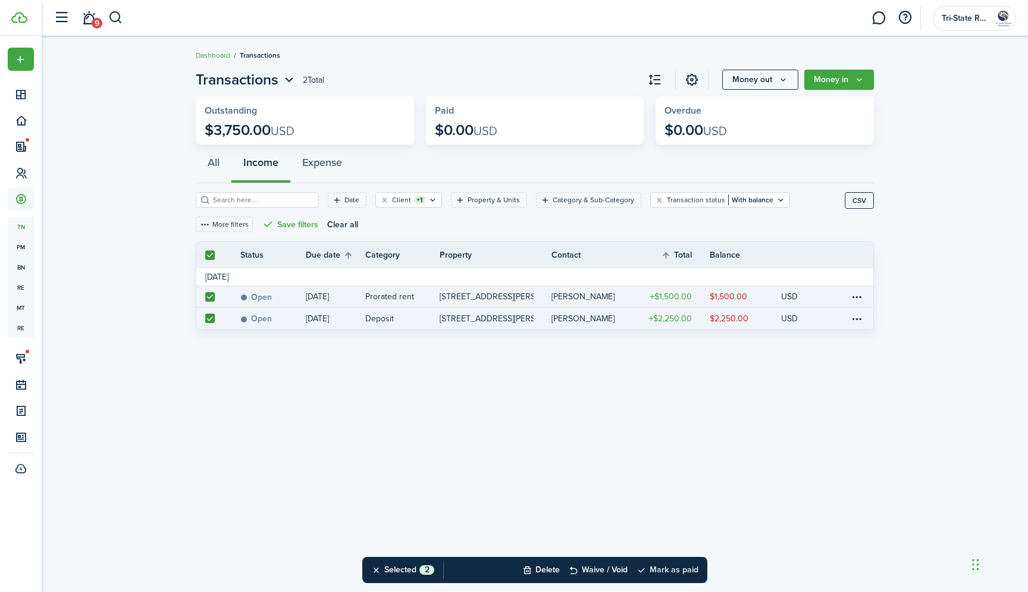
click at [658, 571] on button "Mark as paid" at bounding box center [668, 570] width 62 height 26
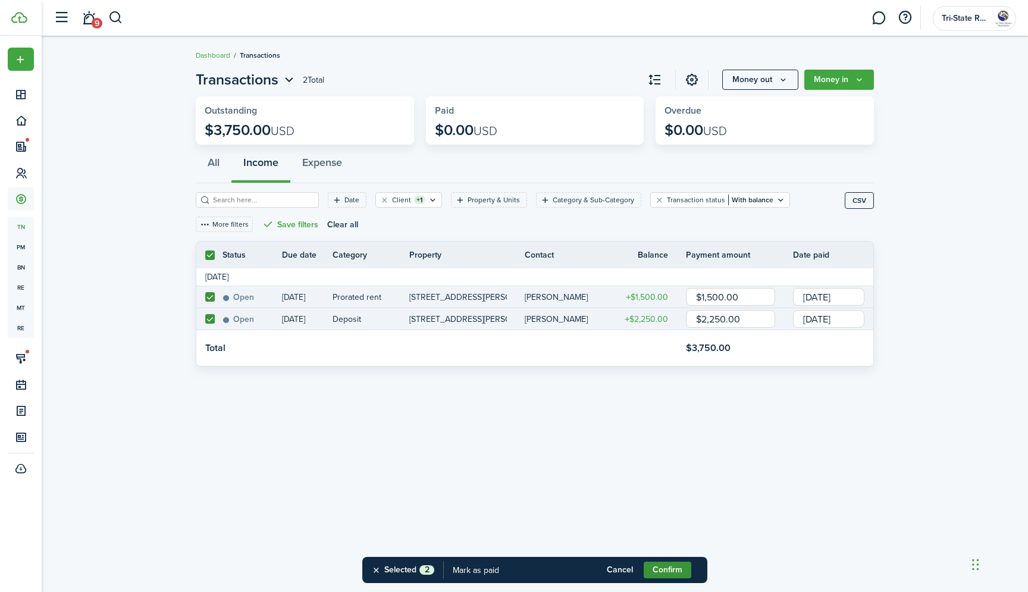
click at [668, 571] on button "Confirm" at bounding box center [668, 570] width 48 height 17
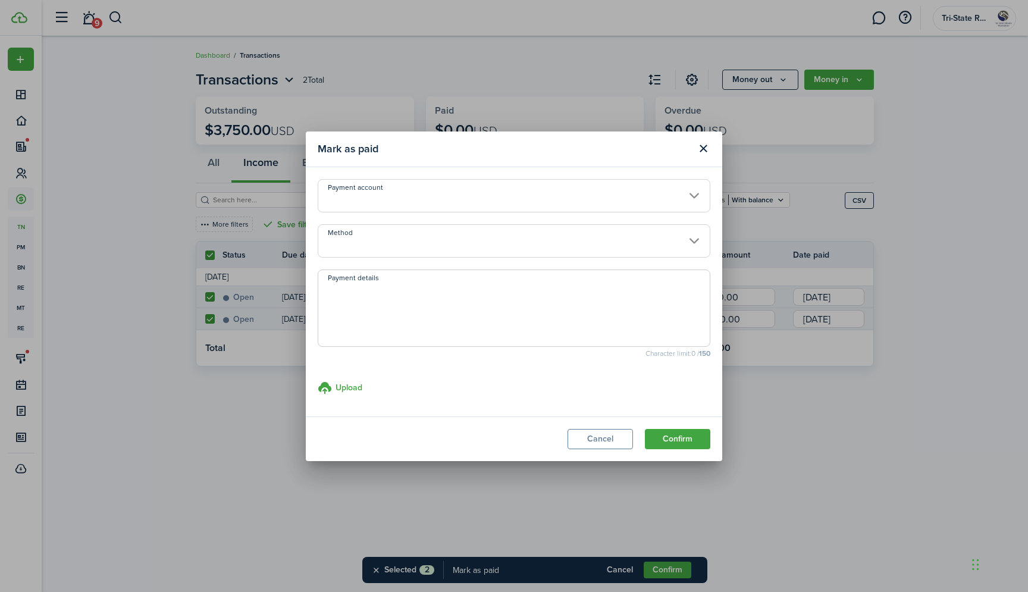
click at [514, 234] on input "Method" at bounding box center [514, 240] width 393 height 33
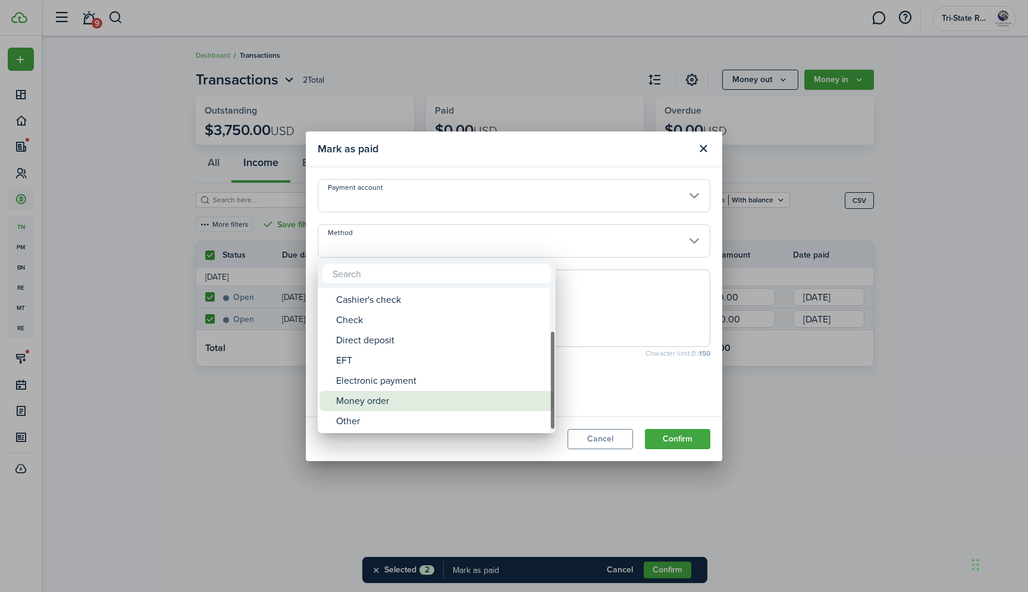
click at [480, 406] on div "Money order" at bounding box center [441, 401] width 211 height 20
type input "Money order"
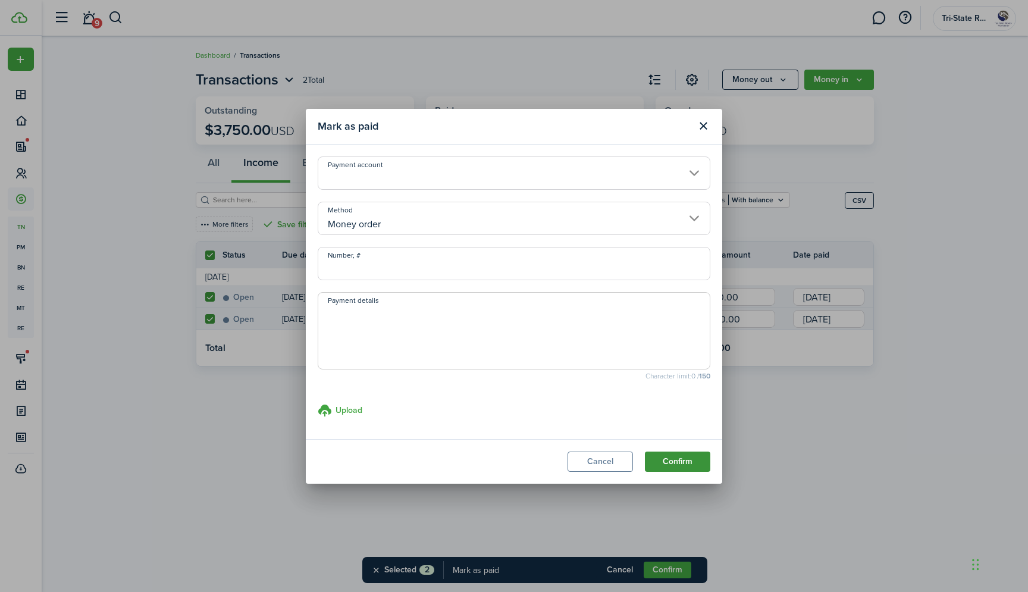
click at [692, 458] on button "Confirm" at bounding box center [677, 462] width 65 height 20
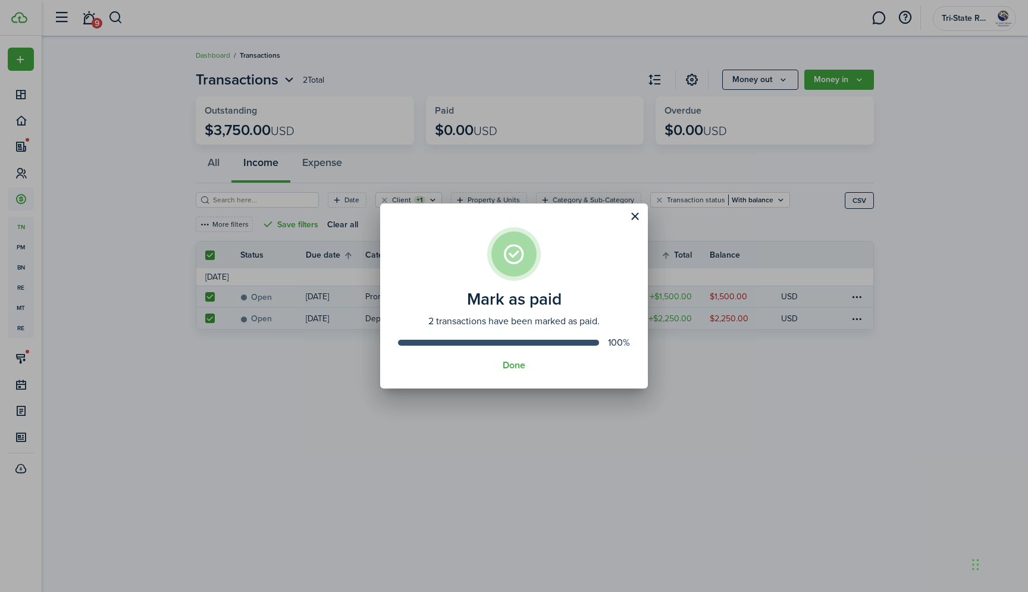
click at [380, 442] on div "Mark as paid 2 transactions have been marked as paid. 100% Done" at bounding box center [514, 296] width 1028 height 592
click at [512, 370] on button "Done" at bounding box center [514, 365] width 23 height 11
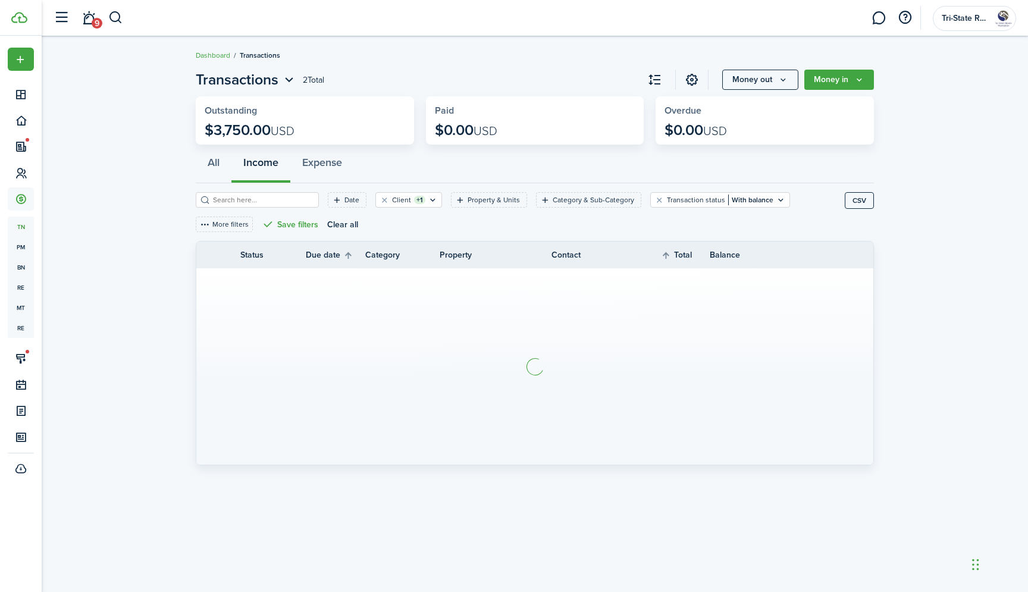
click at [491, 402] on section at bounding box center [534, 366] width 677 height 196
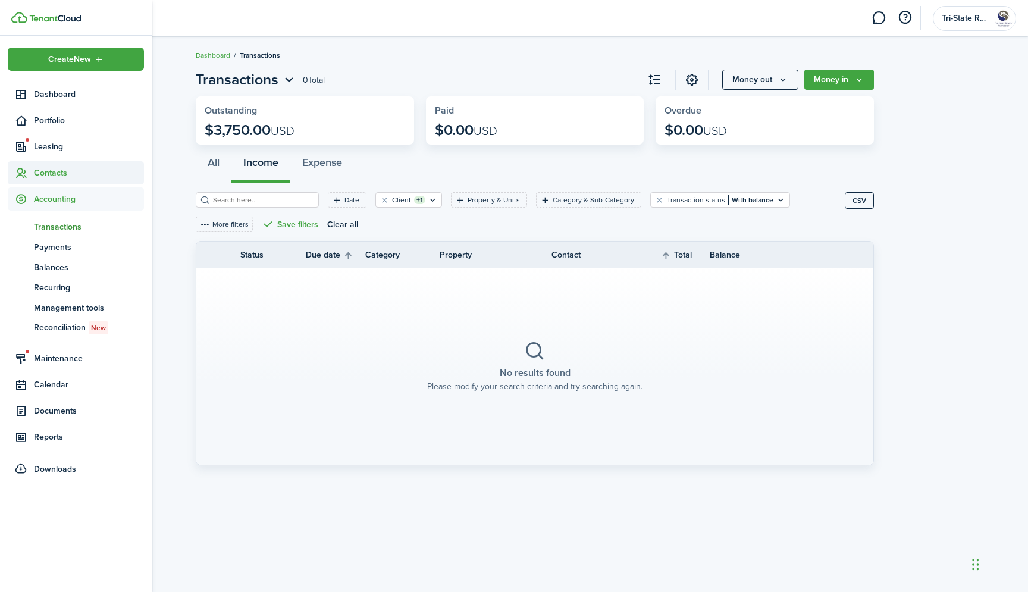
click at [49, 177] on span "Contacts" at bounding box center [89, 173] width 110 height 12
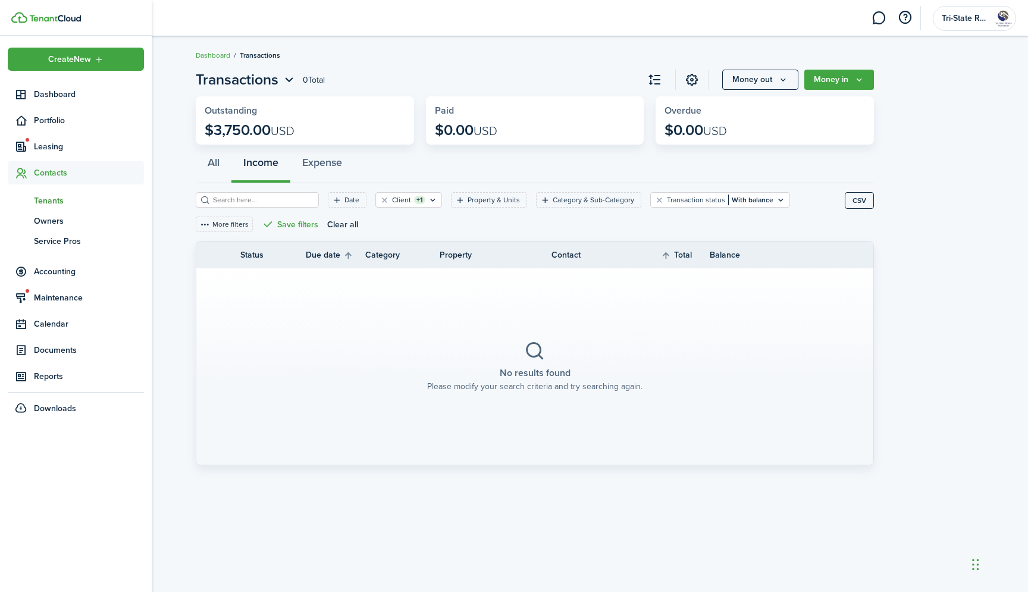
click at [49, 199] on span "Tenants" at bounding box center [89, 201] width 110 height 12
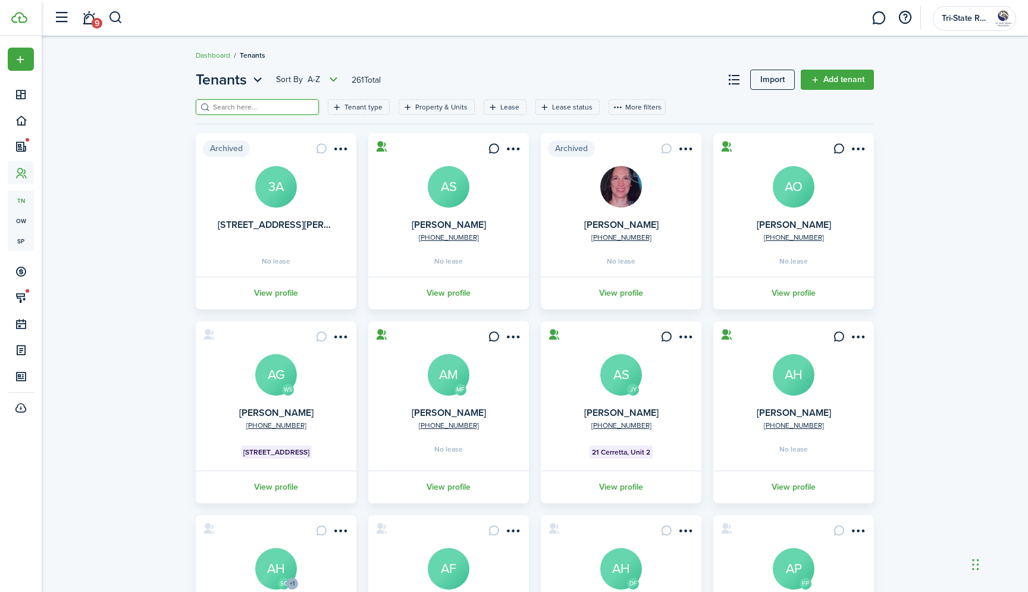
click at [265, 103] on input "search" at bounding box center [262, 107] width 105 height 11
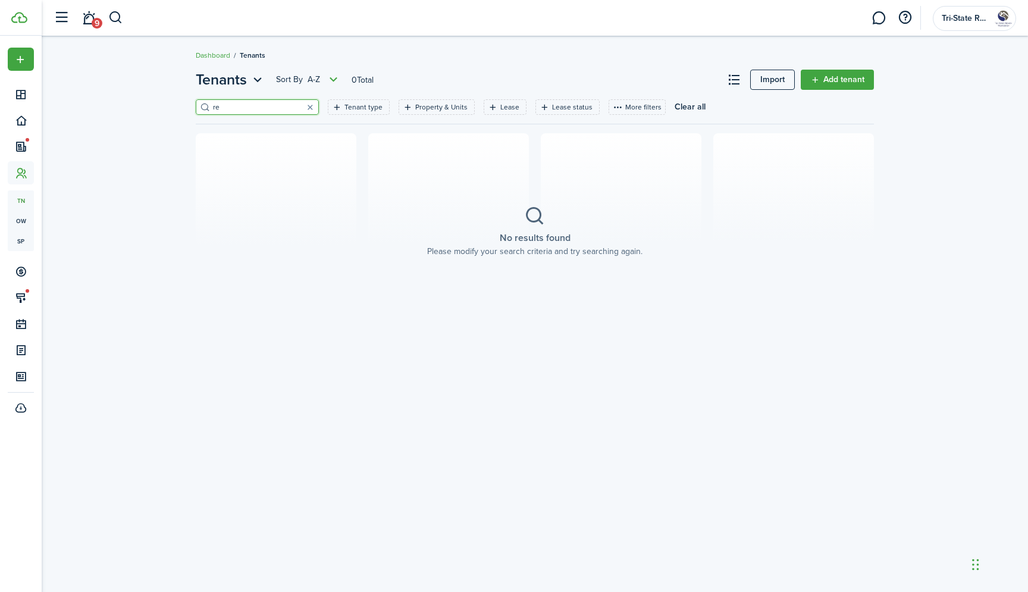
type input "r"
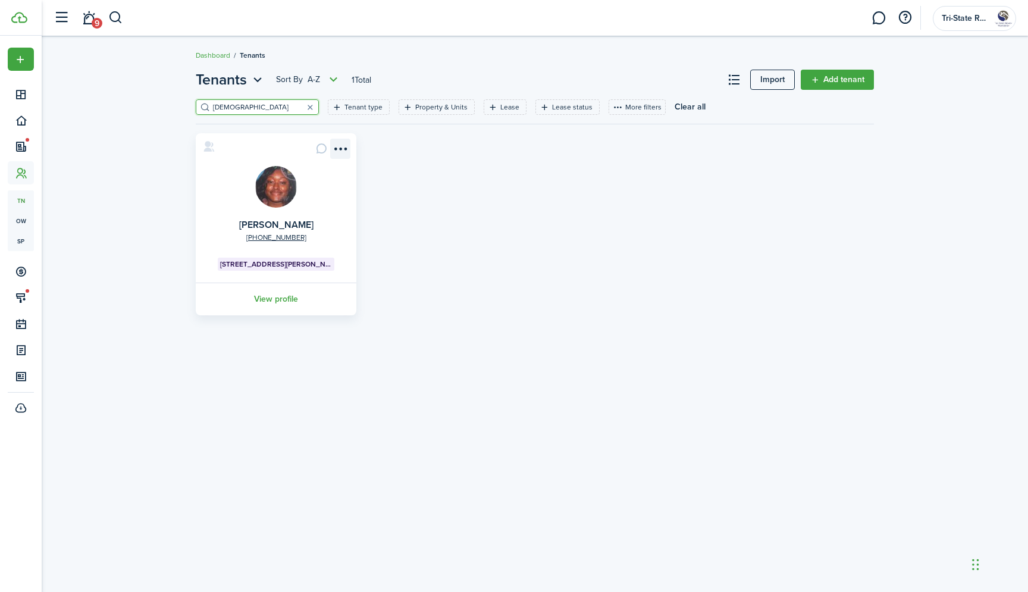
type input "[DEMOGRAPHIC_DATA]"
click at [337, 151] on menu-btn-icon "Open menu" at bounding box center [340, 149] width 20 height 20
click at [402, 173] on div "[PHONE_NUMBER] [PERSON_NAME] [STREET_ADDRESS][PERSON_NAME] View profile" at bounding box center [535, 224] width 690 height 182
click at [816, 88] on link "Add tenant" at bounding box center [837, 80] width 73 height 20
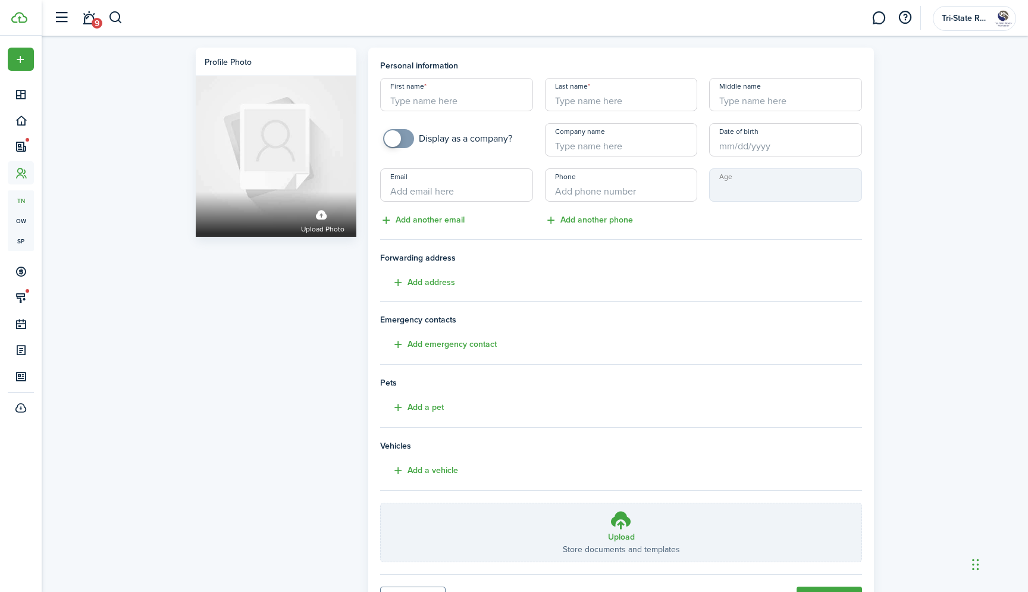
click at [399, 111] on div "First name Last name Middle name Display as a company? Company name Date of bir…" at bounding box center [621, 152] width 494 height 149
click at [408, 101] on input "First name" at bounding box center [456, 94] width 153 height 33
paste input "[PERSON_NAME]"
click at [447, 104] on input "[PERSON_NAME]" at bounding box center [456, 94] width 153 height 33
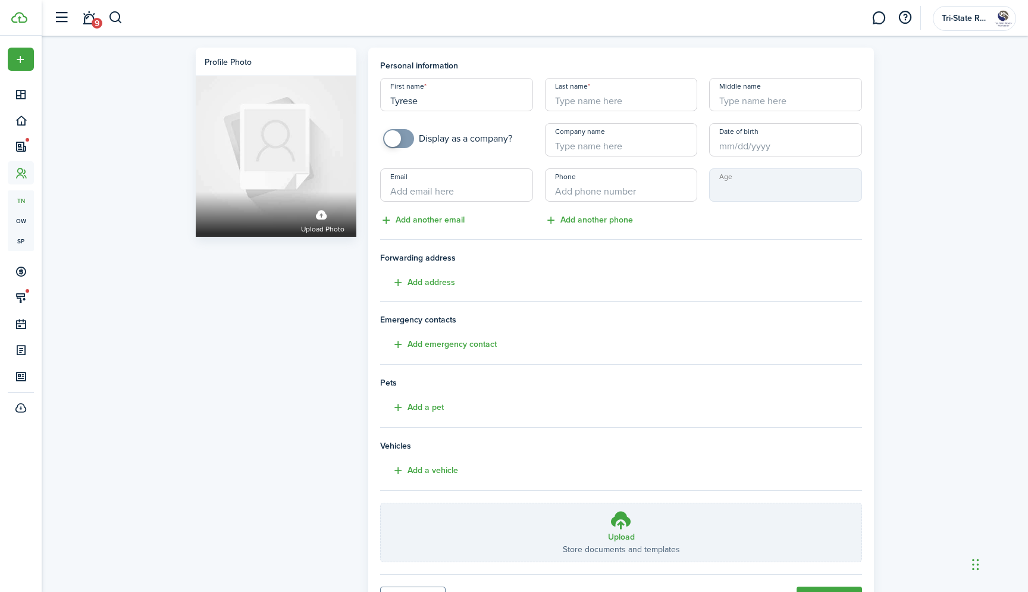
type input "Tyrese"
paste input "[PERSON_NAME]"
type input "[PERSON_NAME]"
type input "L"
type input "K"
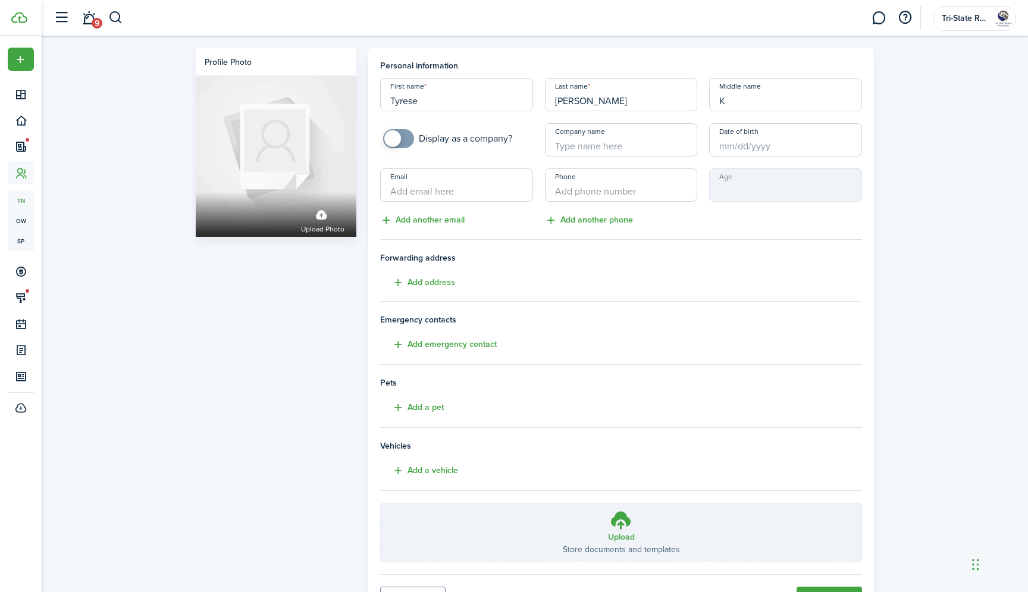
paste input "Email [EMAIL_ADDRESS][DOMAIN_NAME]"
drag, startPoint x: 414, startPoint y: 192, endPoint x: 412, endPoint y: 42, distance: 150.6
click at [410, 168] on input "Email [EMAIL_ADDRESS][DOMAIN_NAME]" at bounding box center [456, 184] width 153 height 33
type input "[EMAIL_ADDRESS][DOMAIN_NAME]"
click at [586, 194] on input "+1" at bounding box center [621, 184] width 153 height 33
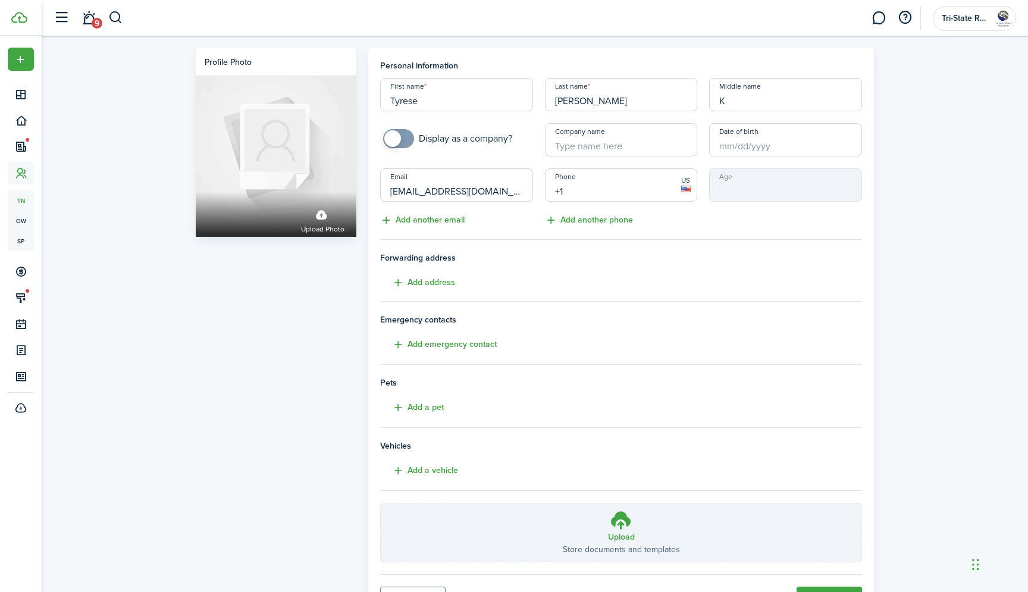
paste input "[PHONE_NUMBER]"
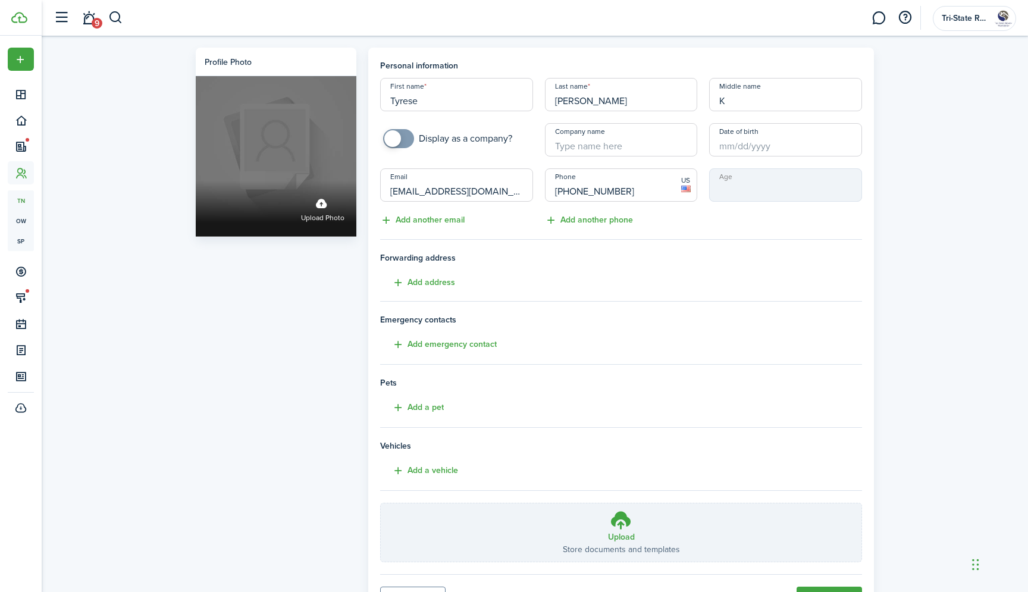
type input "[PHONE_NUMBER]"
click at [310, 174] on label "Upload photo" at bounding box center [276, 156] width 161 height 161
click at [196, 181] on input "Upload photo" at bounding box center [196, 181] width 0 height 0
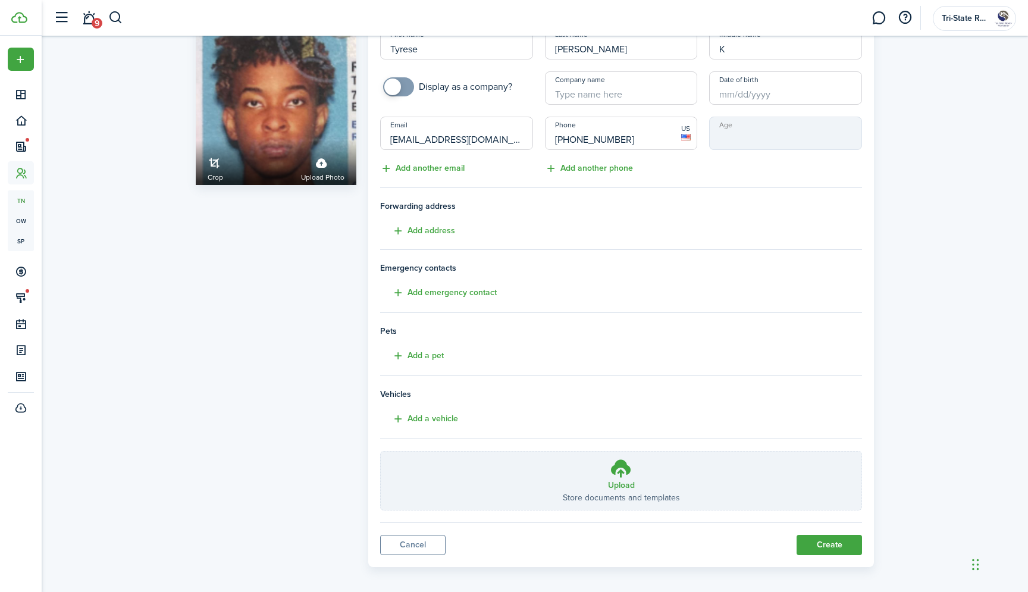
scroll to position [59, 0]
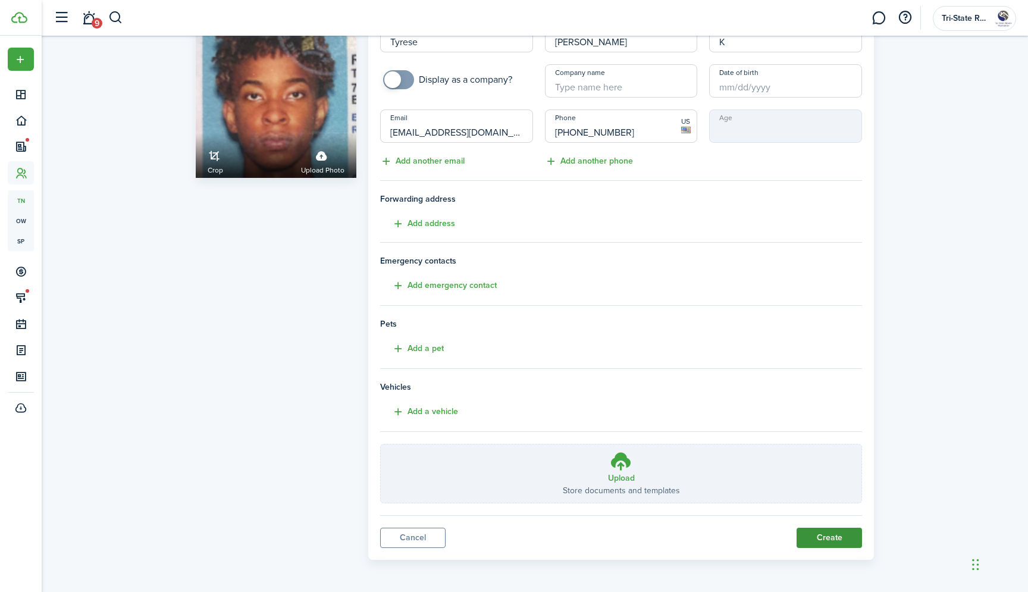
click at [815, 545] on button "Create" at bounding box center [829, 538] width 65 height 20
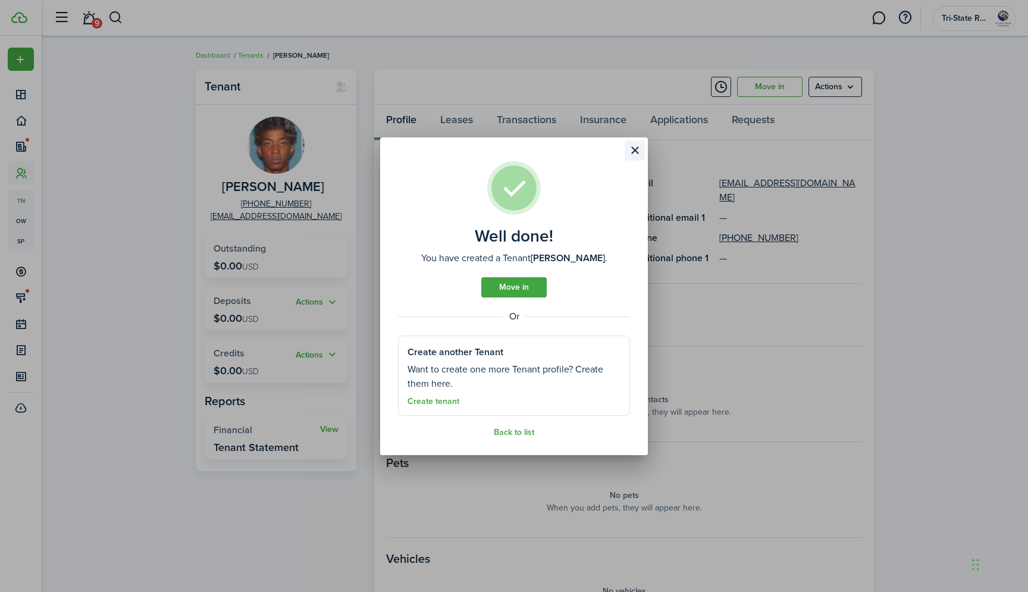
click at [636, 148] on button "Close modal" at bounding box center [635, 150] width 20 height 20
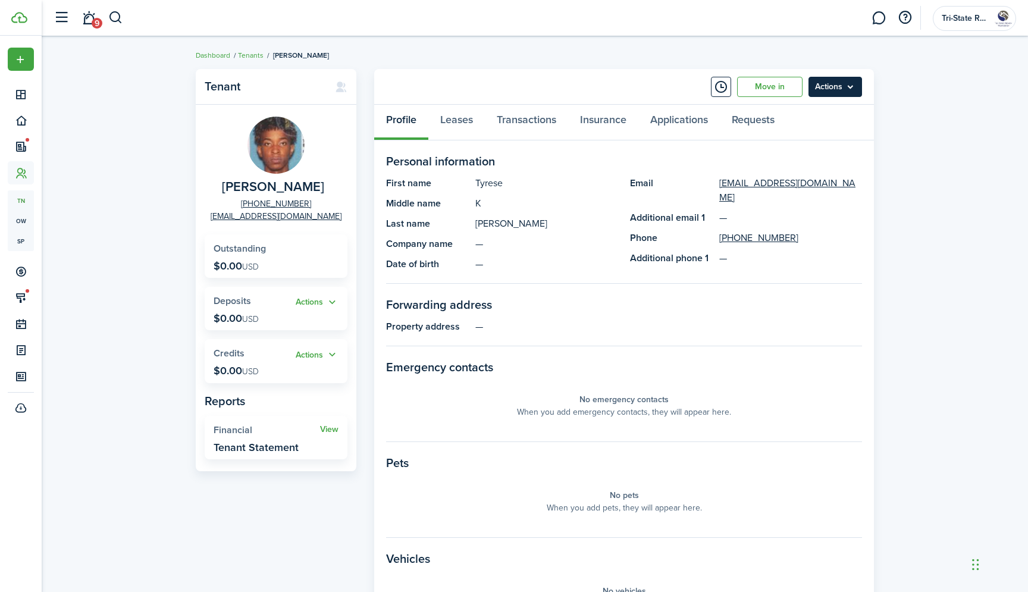
click at [836, 85] on menu-btn "Actions" at bounding box center [836, 87] width 54 height 20
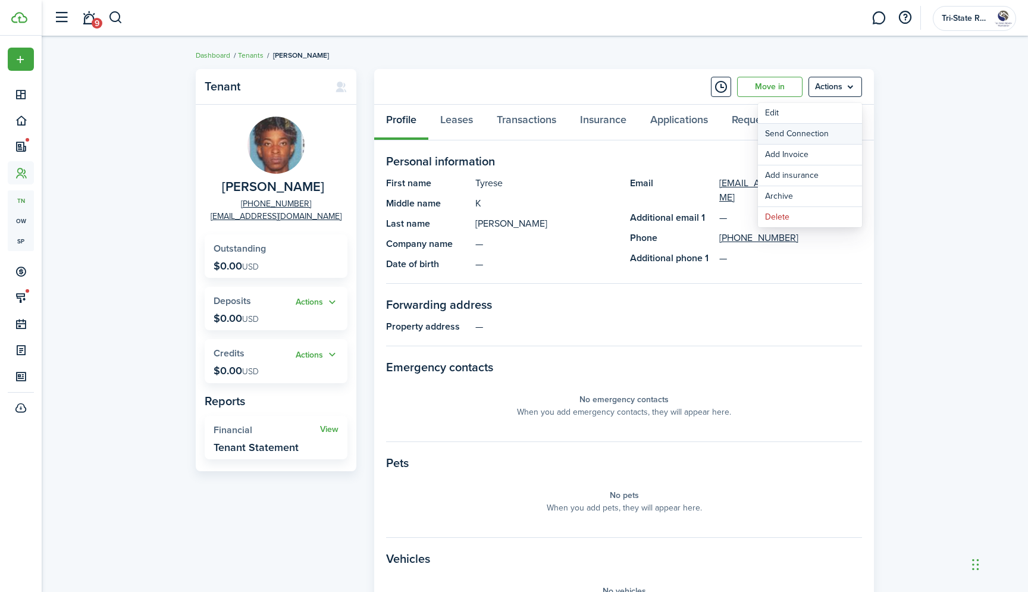
click at [822, 133] on button "Send Connection" at bounding box center [810, 134] width 104 height 20
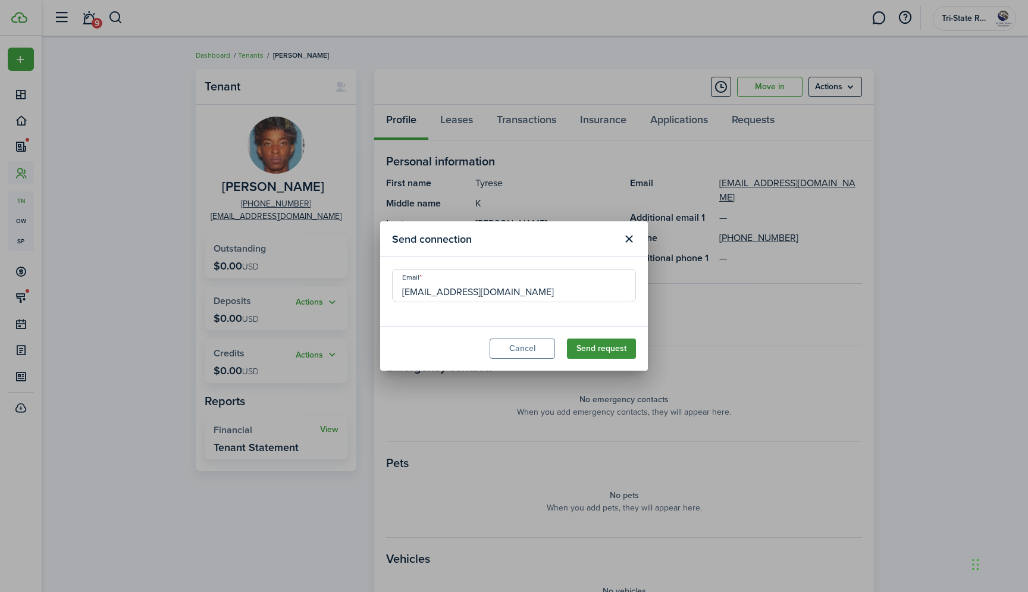
click at [603, 346] on button "Send request" at bounding box center [601, 349] width 69 height 20
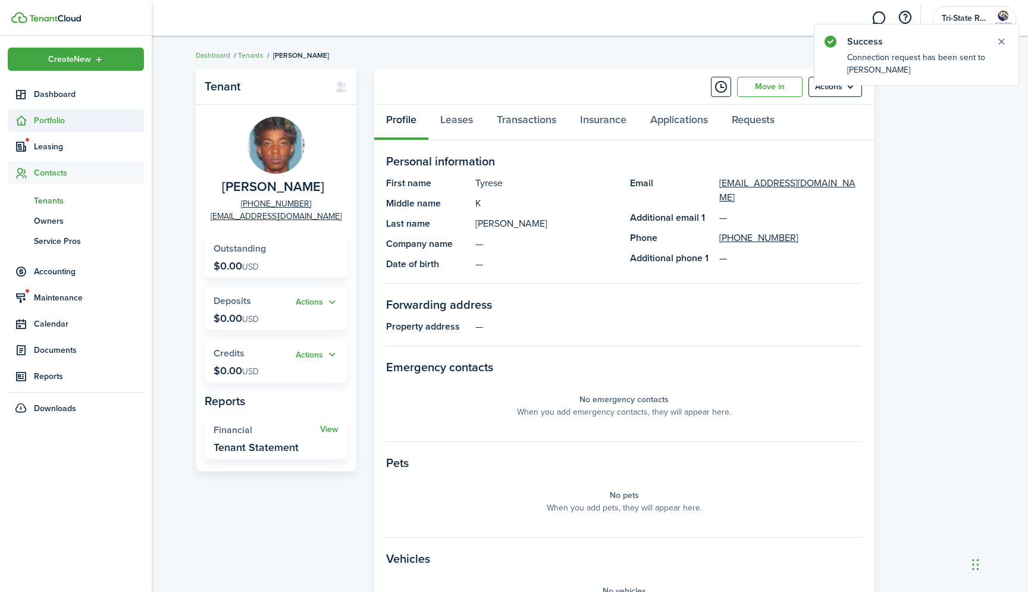
click at [48, 123] on span "Portfolio" at bounding box center [89, 120] width 110 height 12
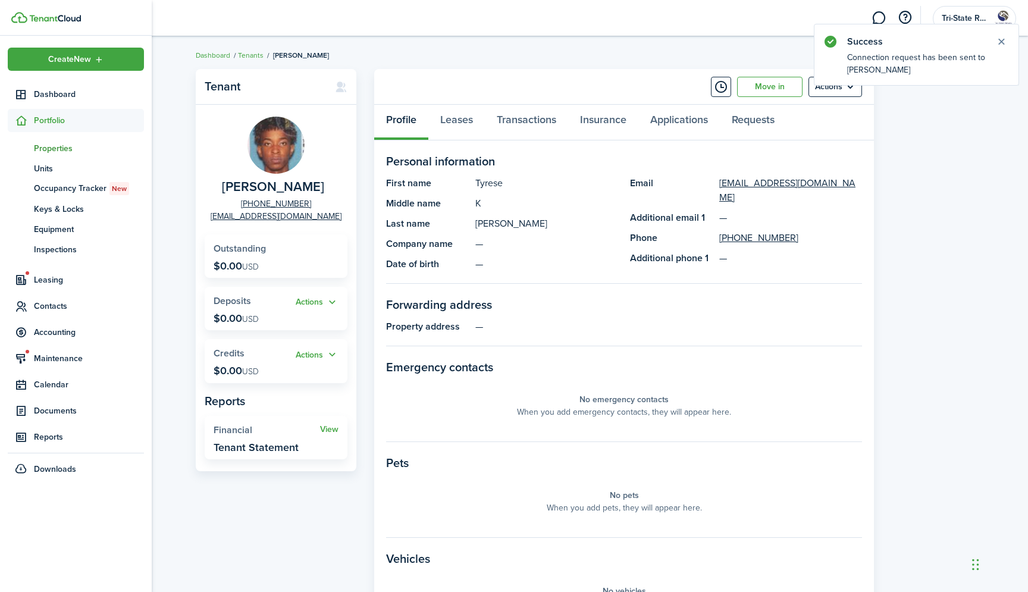
click at [58, 148] on span "Properties" at bounding box center [89, 148] width 110 height 12
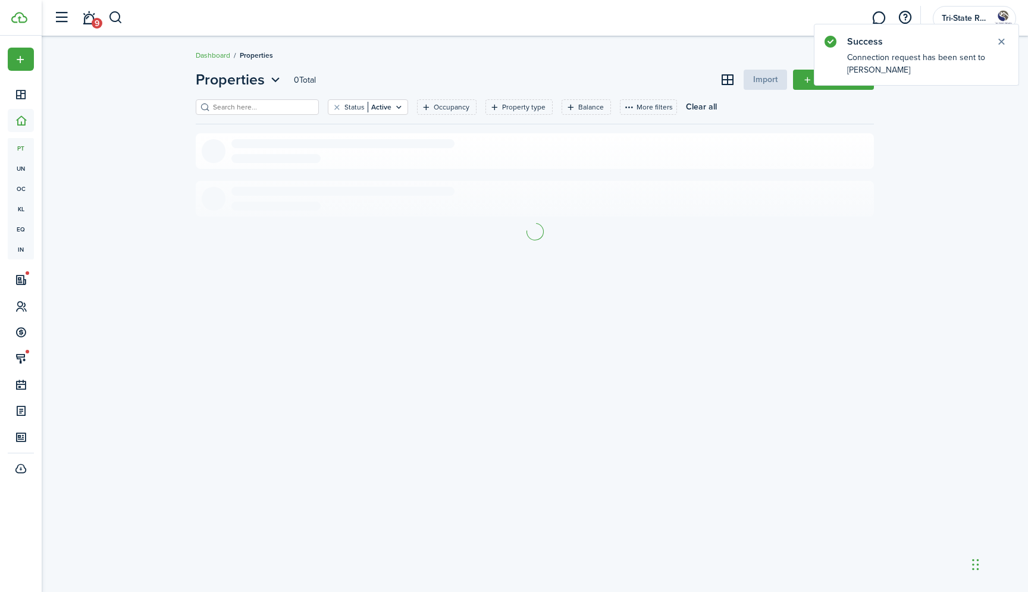
click at [284, 107] on input "search" at bounding box center [262, 107] width 105 height 11
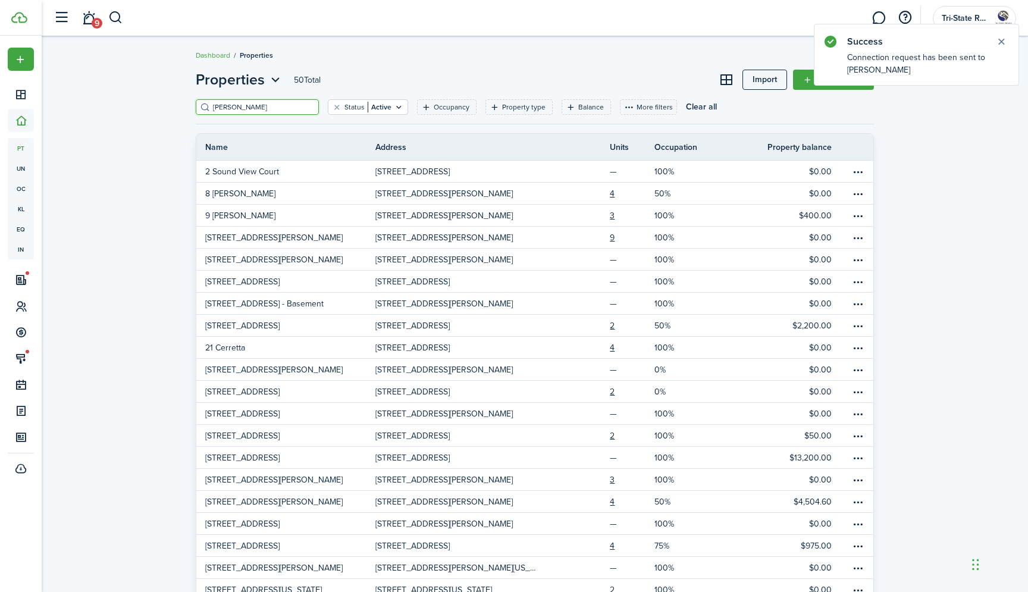
type input "[PERSON_NAME]"
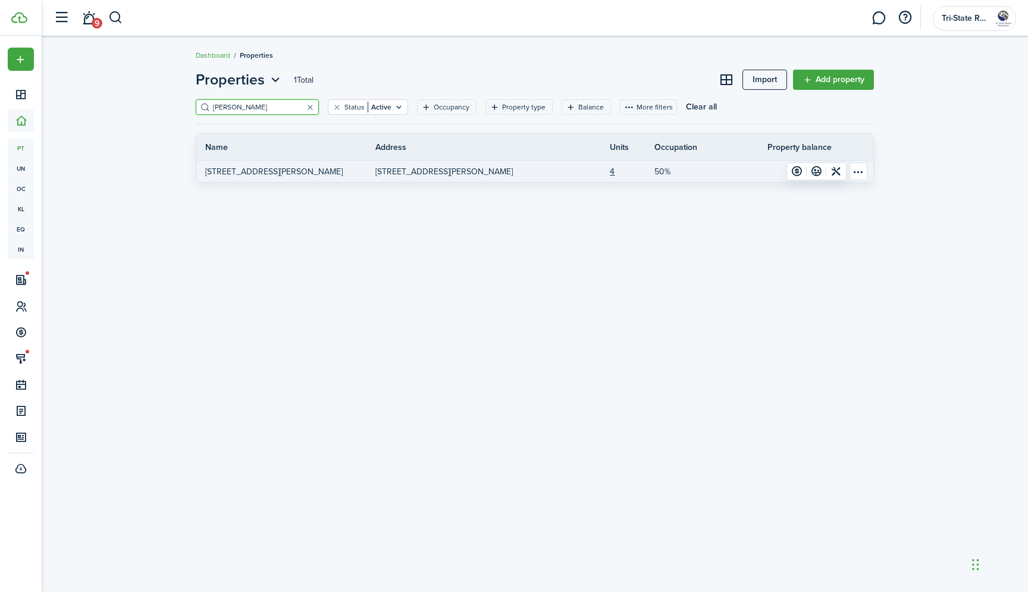
click at [243, 177] on p "[STREET_ADDRESS][PERSON_NAME]" at bounding box center [273, 171] width 137 height 12
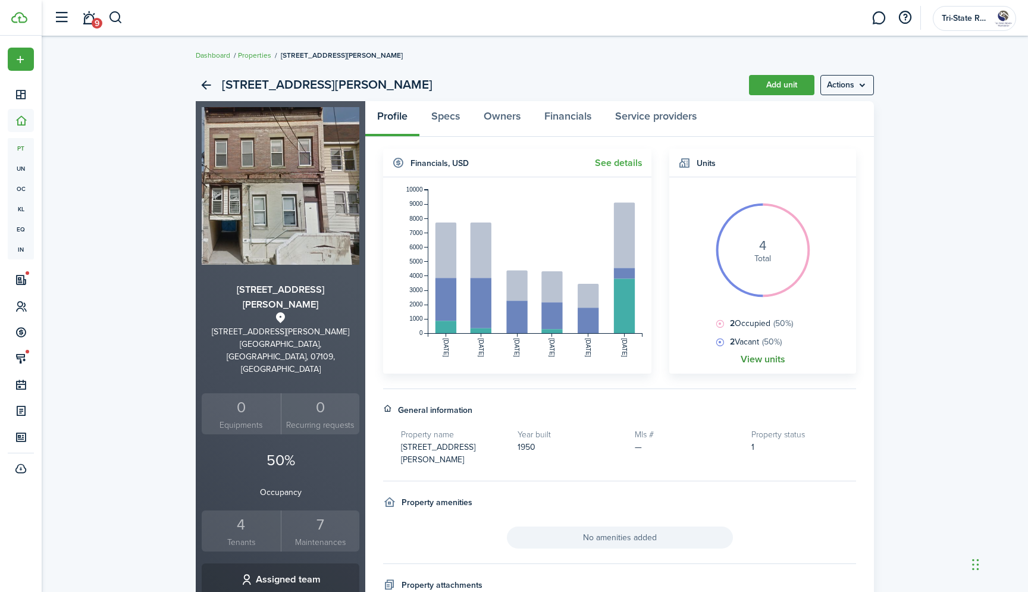
click at [771, 360] on link "View units" at bounding box center [763, 359] width 45 height 11
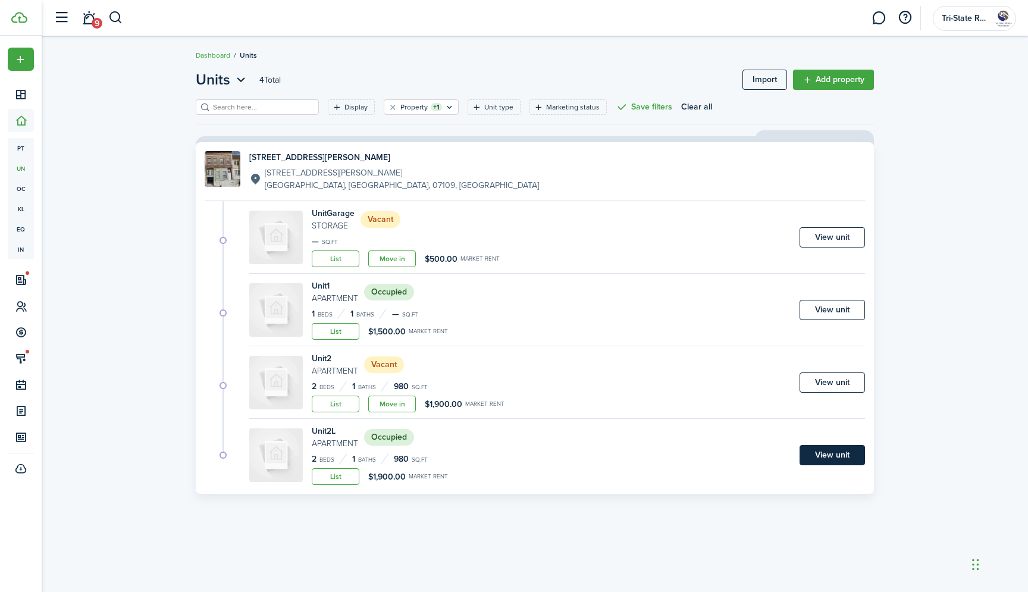
click at [833, 456] on link "View unit" at bounding box center [832, 455] width 65 height 20
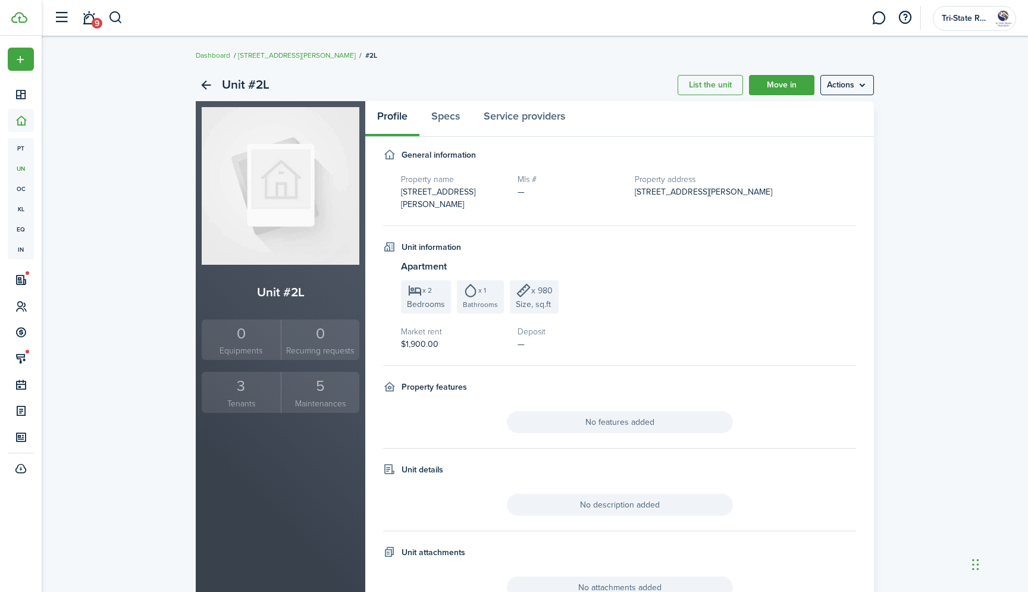
click at [248, 386] on div "3" at bounding box center [241, 386] width 73 height 23
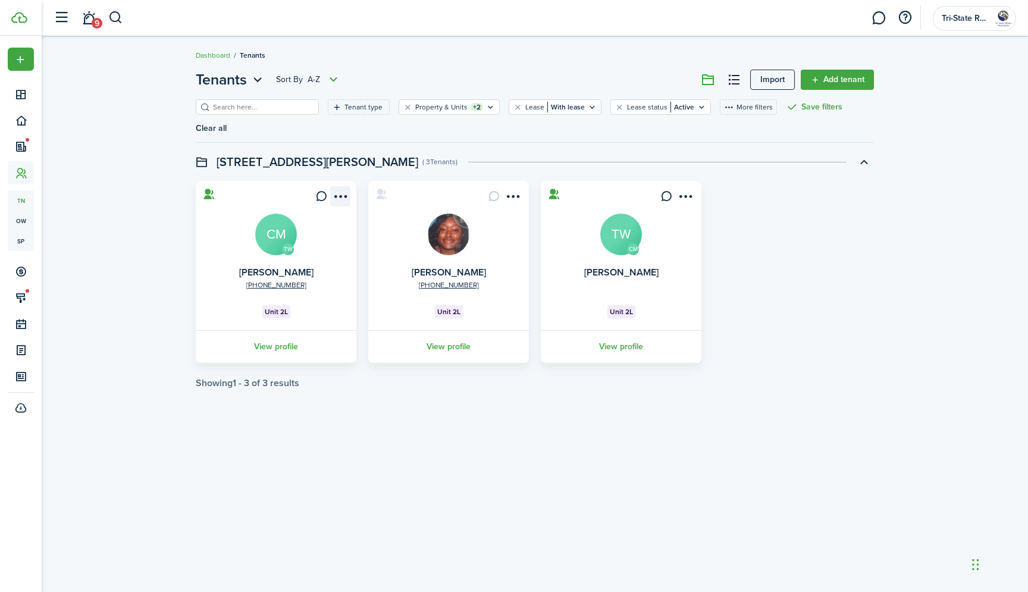
click at [347, 196] on menu-btn-icon "Open menu" at bounding box center [340, 196] width 20 height 20
click at [299, 248] on button "Remove connection" at bounding box center [297, 243] width 104 height 20
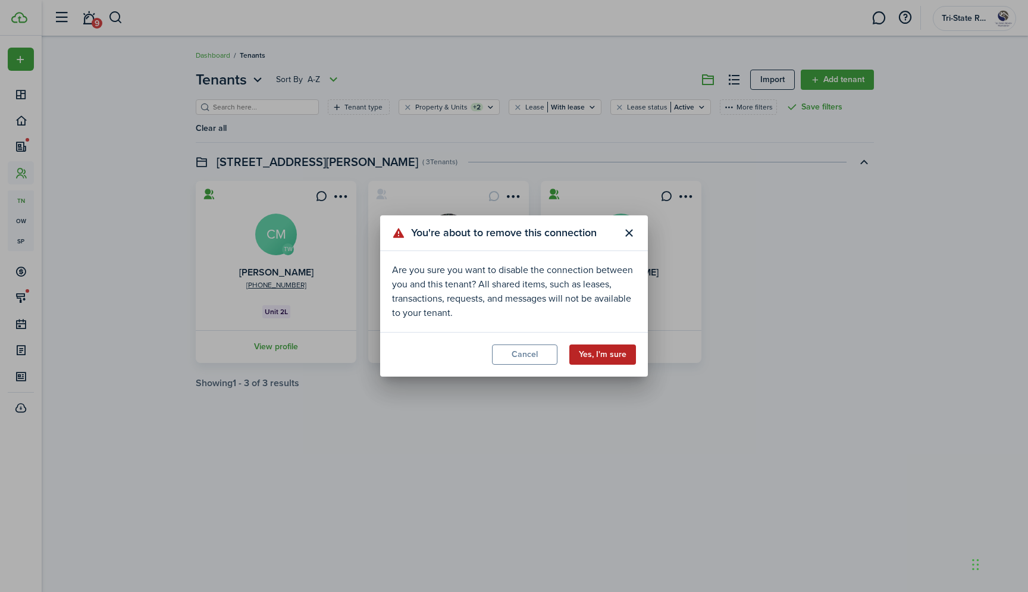
click at [609, 354] on button "Yes, I'm sure" at bounding box center [603, 355] width 67 height 20
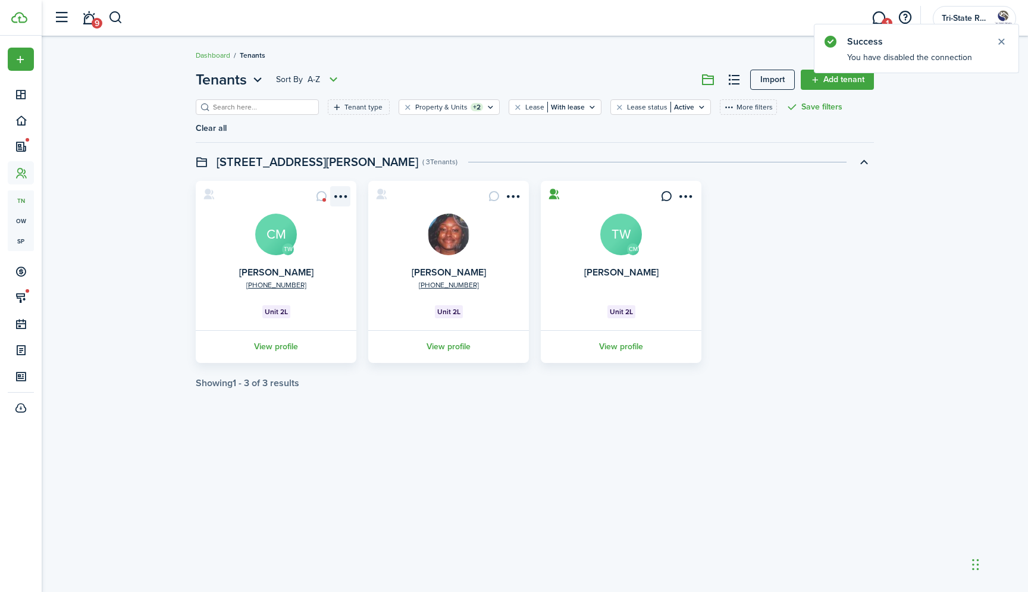
click at [341, 198] on menu-btn-icon "Open menu" at bounding box center [340, 196] width 20 height 20
click at [374, 434] on div "Tenants Sort by A-Z Import Add tenant Tenant type Property & Units +2 Lease Wit…" at bounding box center [535, 314] width 987 height 502
click at [683, 201] on menu-btn-icon "Open menu" at bounding box center [685, 196] width 20 height 20
click at [670, 243] on button "Remove connection" at bounding box center [642, 243] width 104 height 20
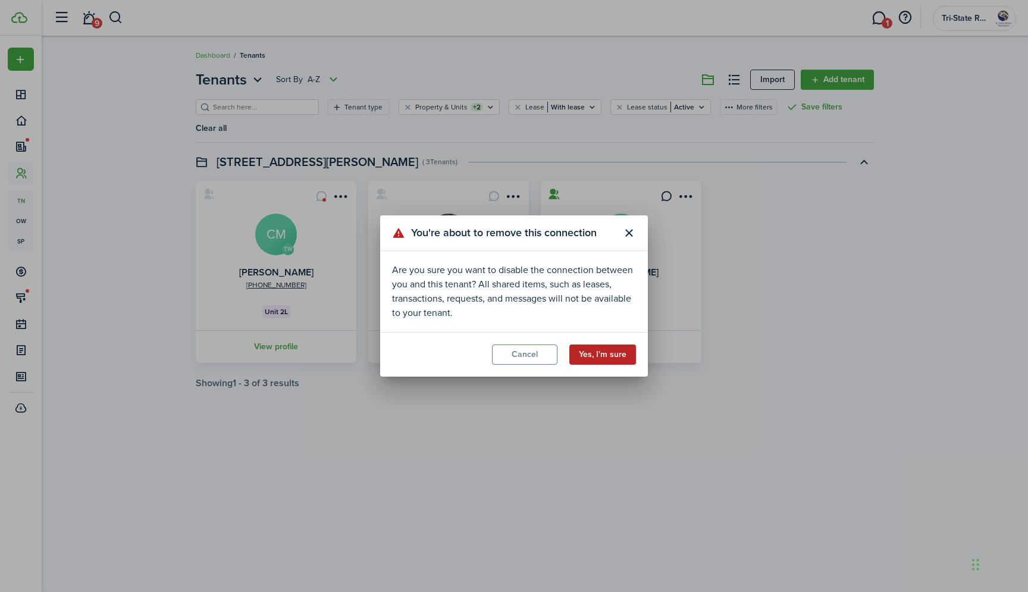
click at [626, 350] on button "Yes, I'm sure" at bounding box center [603, 355] width 67 height 20
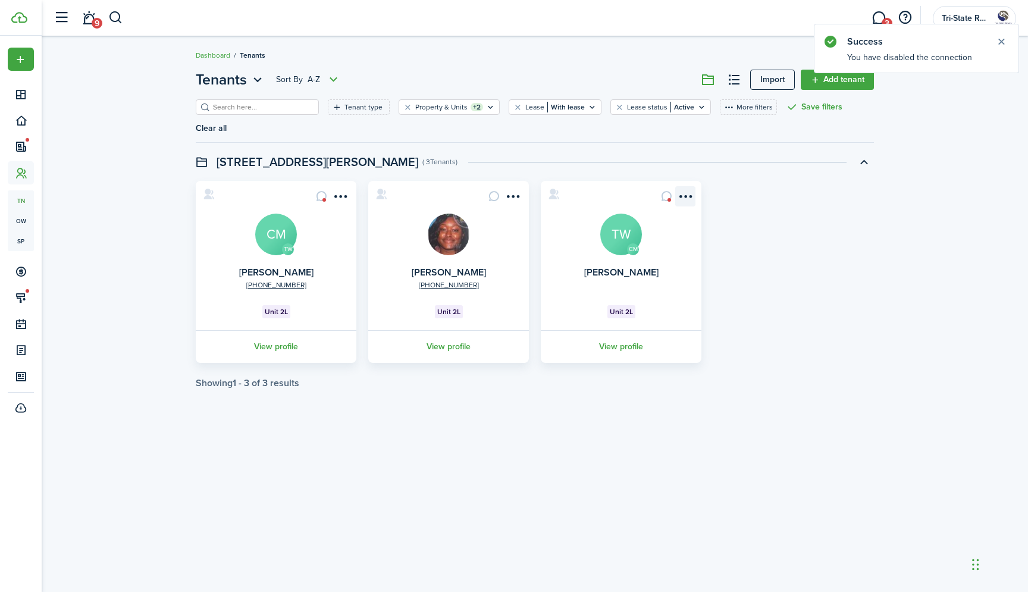
click at [689, 191] on menu-btn-icon "Open menu" at bounding box center [685, 196] width 20 height 20
click at [747, 233] on div "TW [PHONE_NUMBER] [PERSON_NAME] CM Unit 2L View profile [PHONE_NUMBER] [PERSON_…" at bounding box center [535, 272] width 690 height 182
click at [627, 338] on link "View profile" at bounding box center [621, 346] width 164 height 33
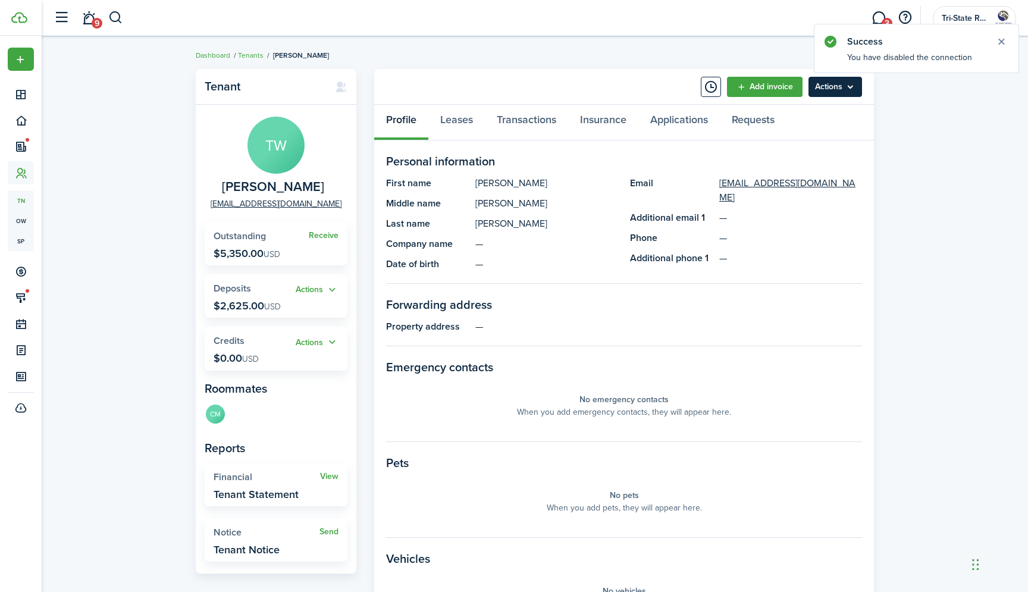
click at [830, 87] on menu-btn "Actions" at bounding box center [836, 87] width 54 height 20
click at [913, 121] on div "Tenant TW [PERSON_NAME] [EMAIL_ADDRESS][DOMAIN_NAME] Receive Outstanding $5,350…" at bounding box center [535, 411] width 987 height 696
click at [521, 123] on link "Transactions" at bounding box center [526, 123] width 83 height 36
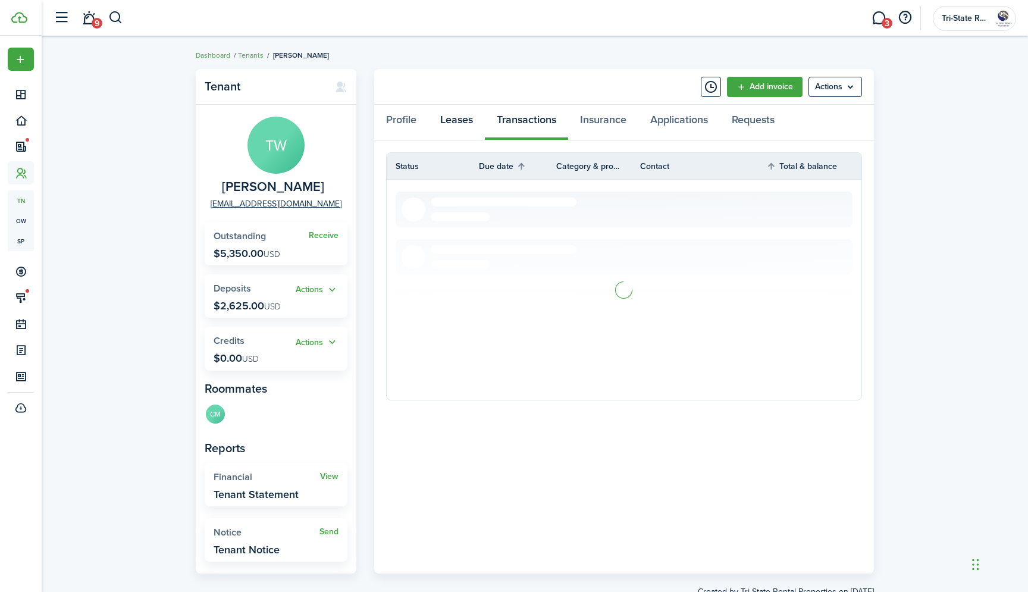
click at [445, 123] on link "Leases" at bounding box center [456, 123] width 57 height 36
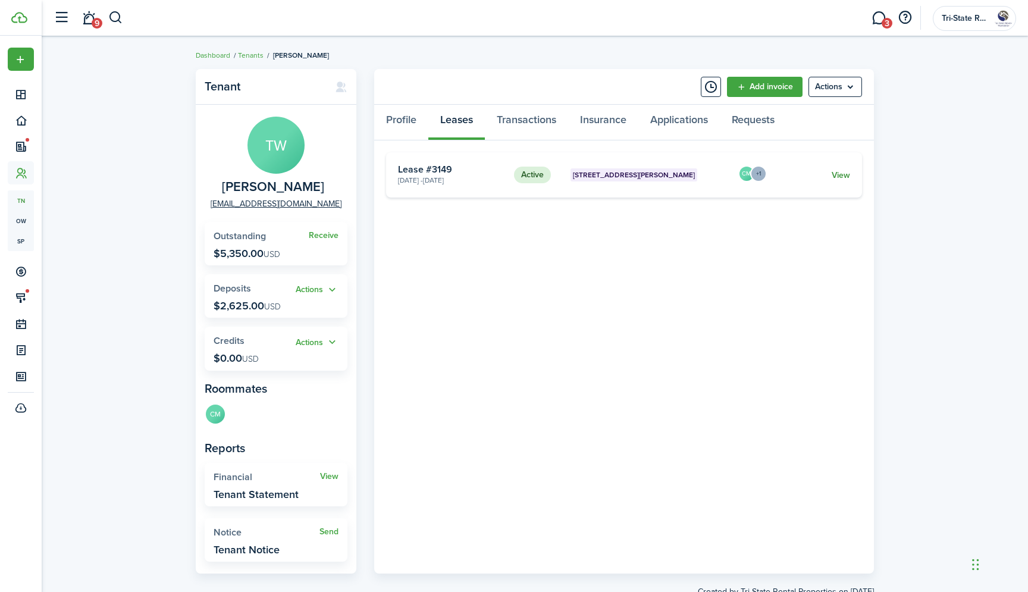
click at [836, 174] on link "View" at bounding box center [841, 175] width 18 height 12
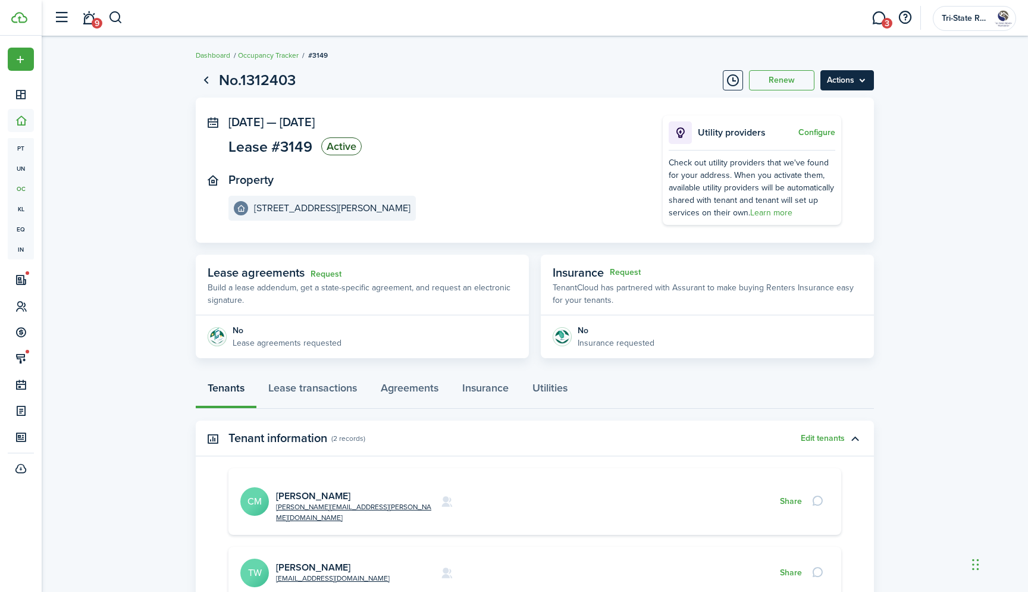
click at [844, 82] on menu-btn "Actions" at bounding box center [848, 80] width 54 height 20
drag, startPoint x: 811, startPoint y: 167, endPoint x: 814, endPoint y: 155, distance: 12.3
click at [814, 155] on div "Edit Move-out Inspection End Lease Delete" at bounding box center [822, 137] width 104 height 83
click at [814, 155] on link "End Lease" at bounding box center [822, 148] width 104 height 20
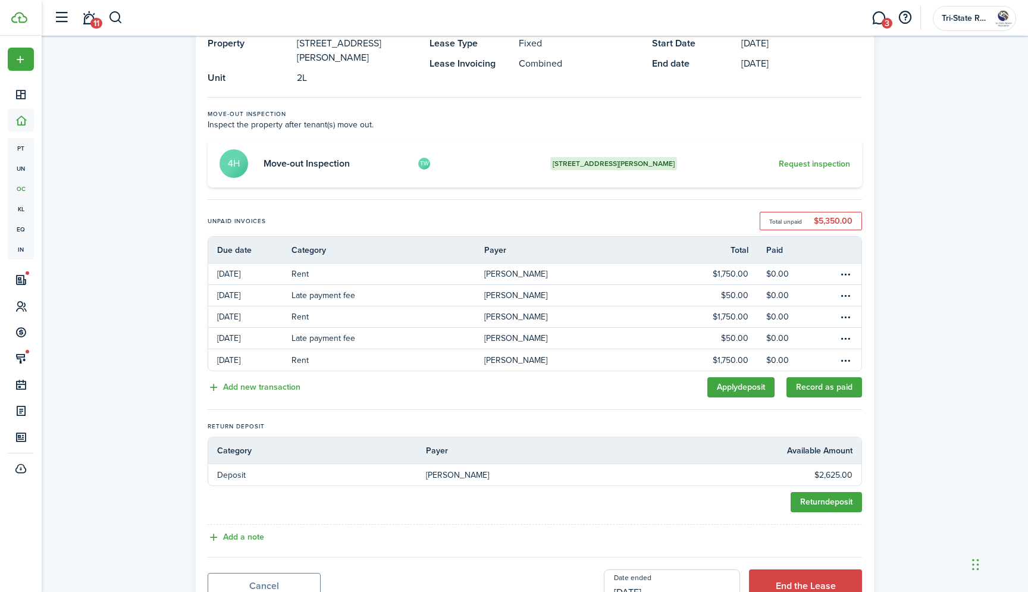
scroll to position [121, 0]
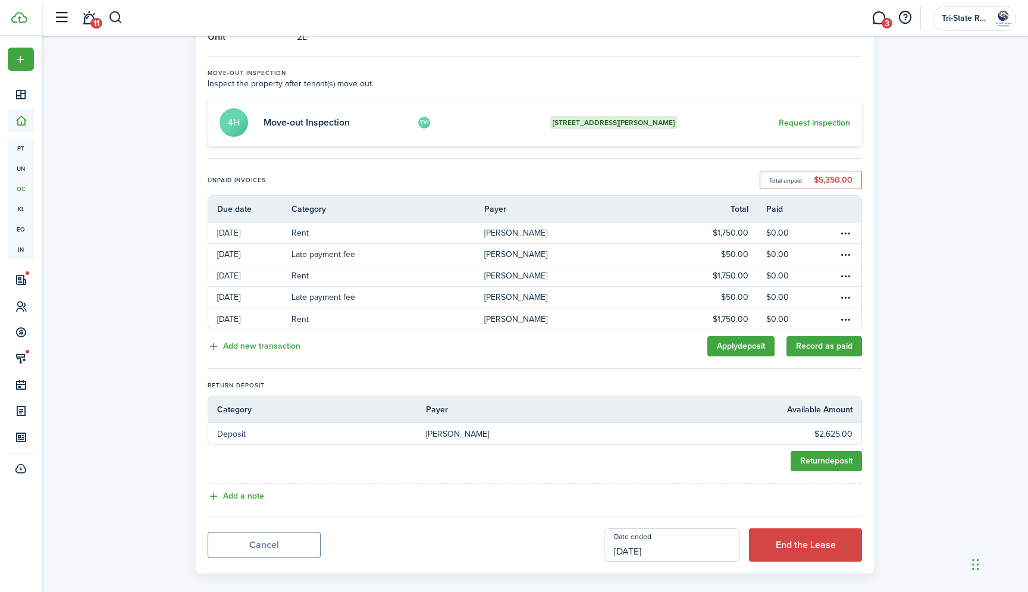
click at [685, 534] on input "[DATE]" at bounding box center [672, 544] width 136 height 33
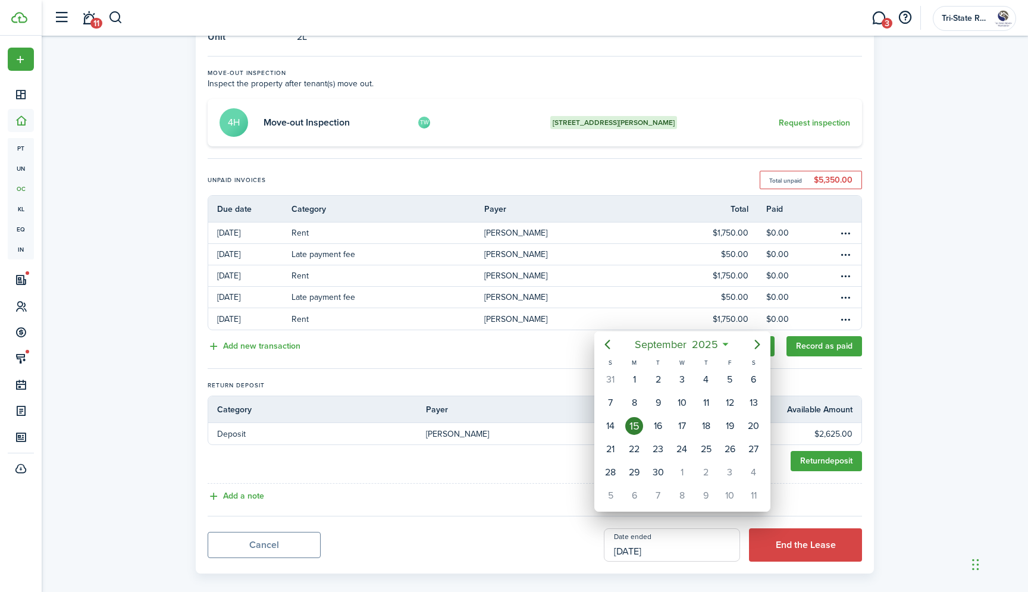
drag, startPoint x: 709, startPoint y: 557, endPoint x: 718, endPoint y: 555, distance: 9.2
click at [710, 557] on div at bounding box center [514, 296] width 1219 height 783
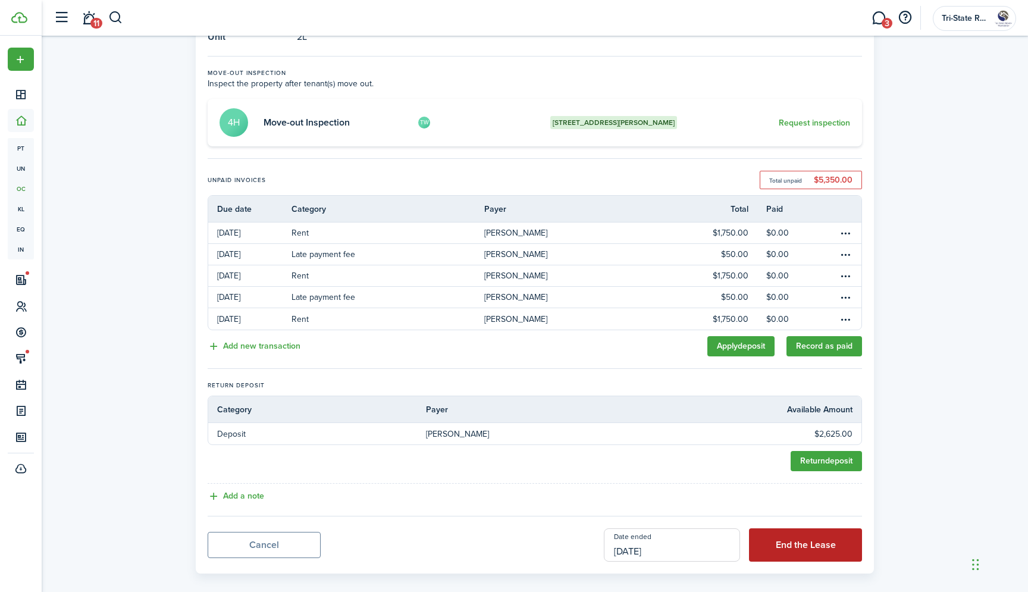
click at [763, 542] on button "End the Lease" at bounding box center [805, 544] width 113 height 33
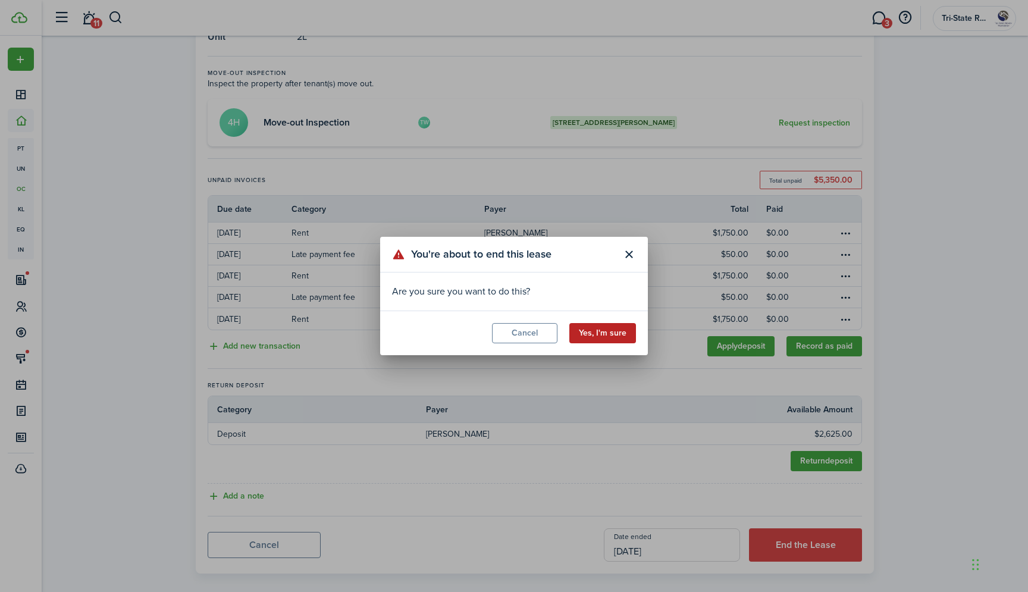
click at [606, 335] on button "Yes, I'm sure" at bounding box center [603, 333] width 67 height 20
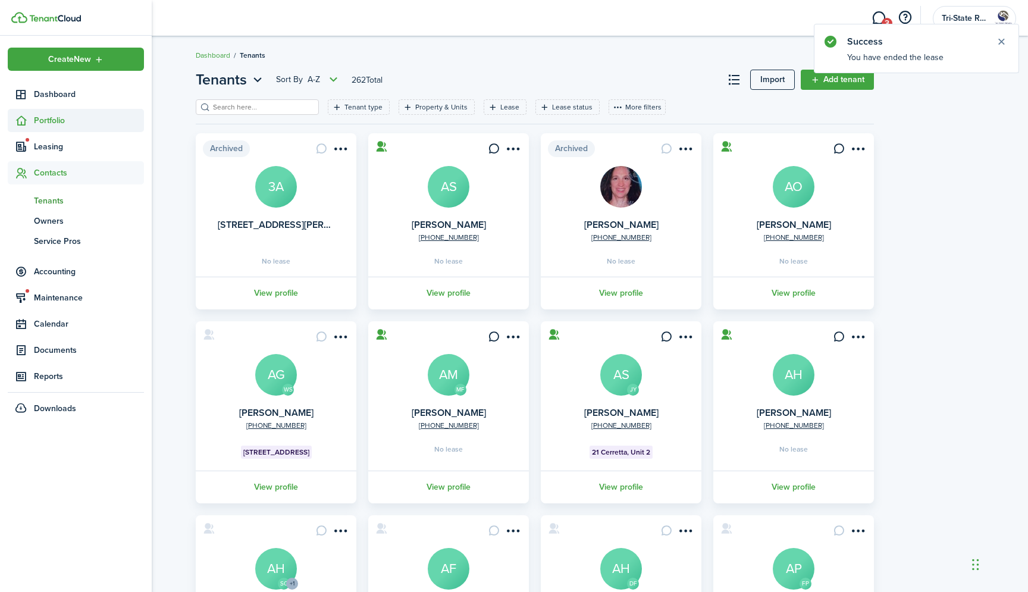
click at [51, 123] on span "Portfolio" at bounding box center [89, 120] width 110 height 12
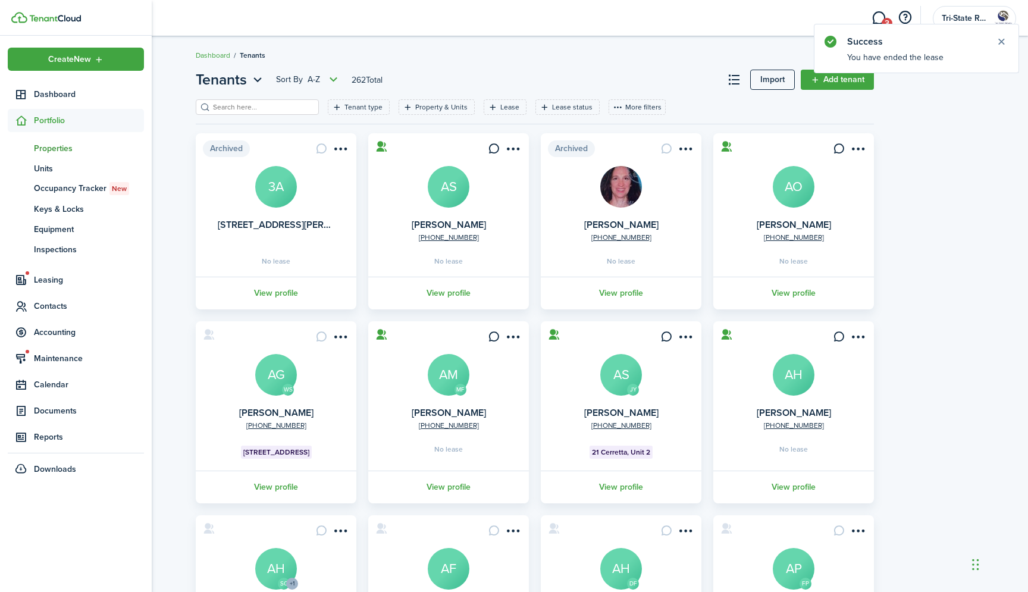
click at [58, 152] on span "Properties" at bounding box center [89, 148] width 110 height 12
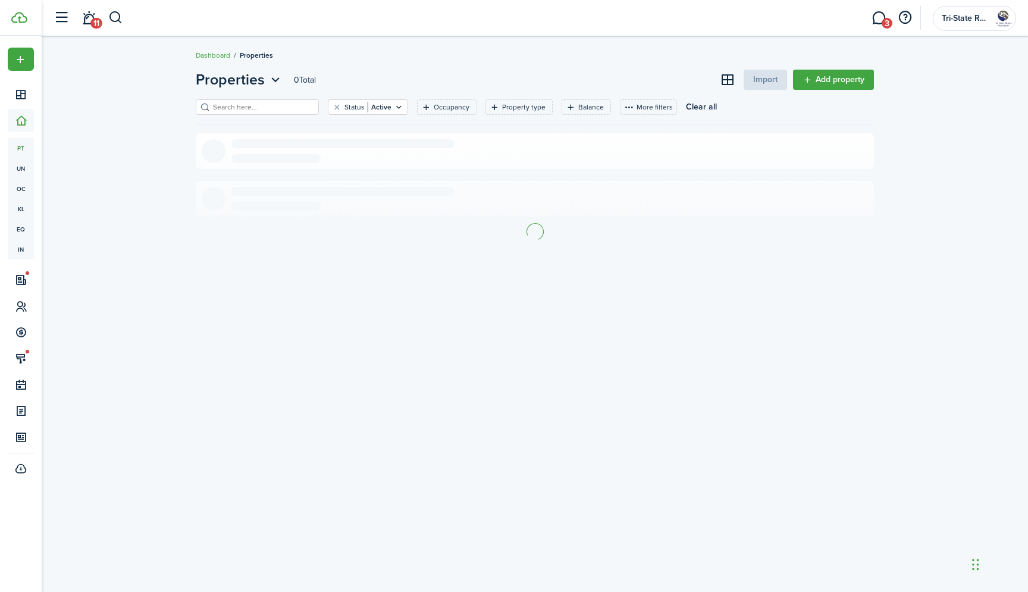
click at [245, 115] on filter-search at bounding box center [257, 106] width 123 height 15
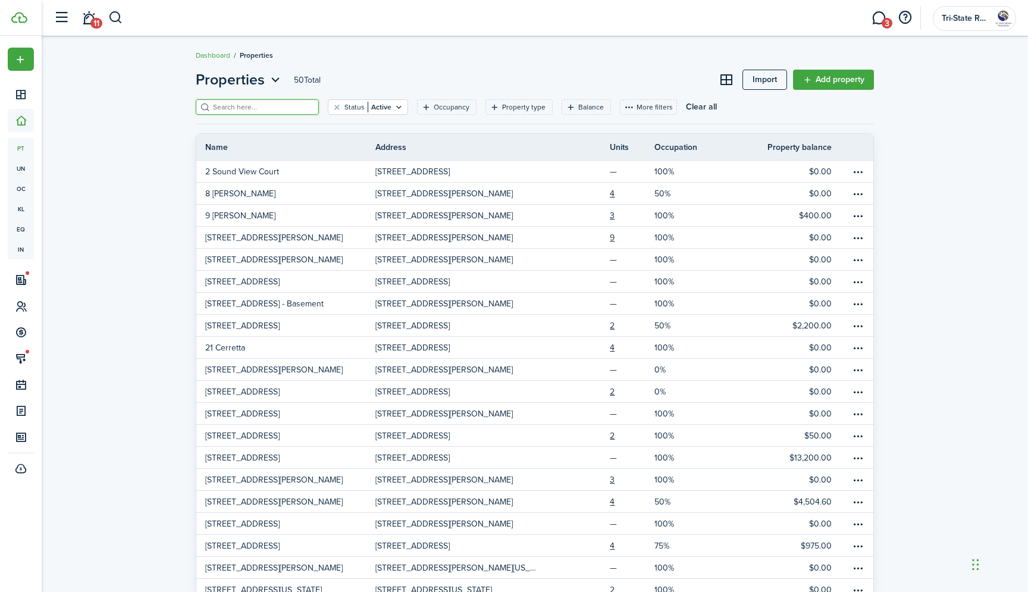
click at [253, 106] on input "search" at bounding box center [262, 107] width 105 height 11
click at [253, 106] on input "h" at bounding box center [262, 107] width 105 height 11
type input "[PERSON_NAME]"
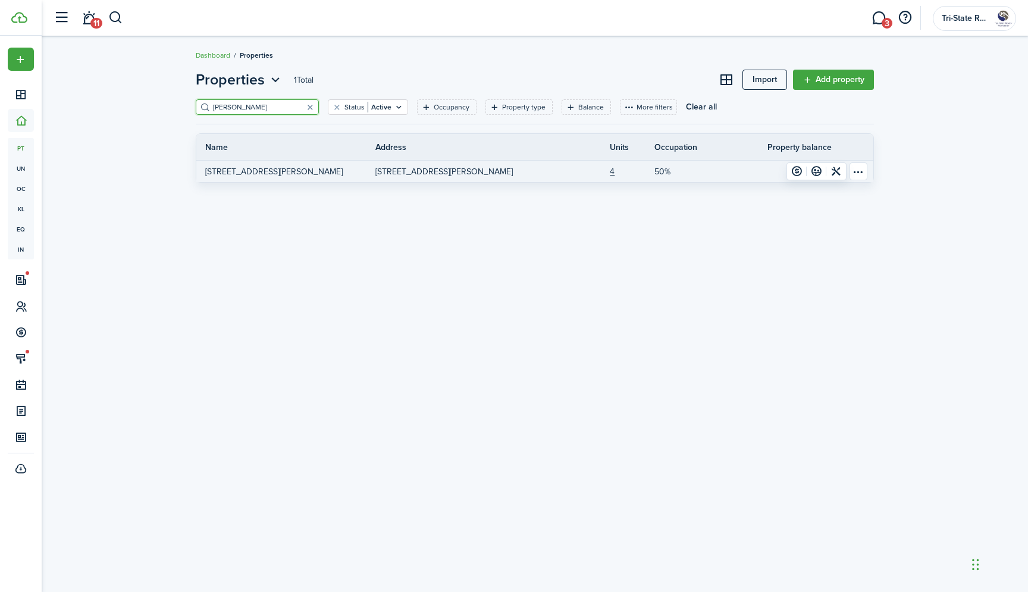
click at [242, 174] on p "[STREET_ADDRESS][PERSON_NAME]" at bounding box center [273, 171] width 137 height 12
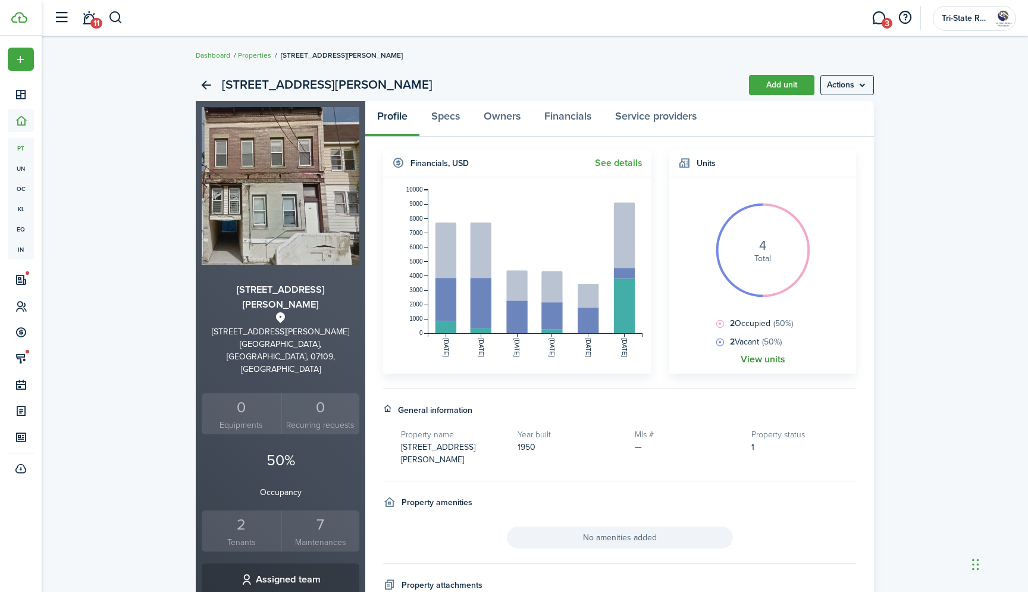
click at [773, 361] on link "View units" at bounding box center [763, 359] width 45 height 11
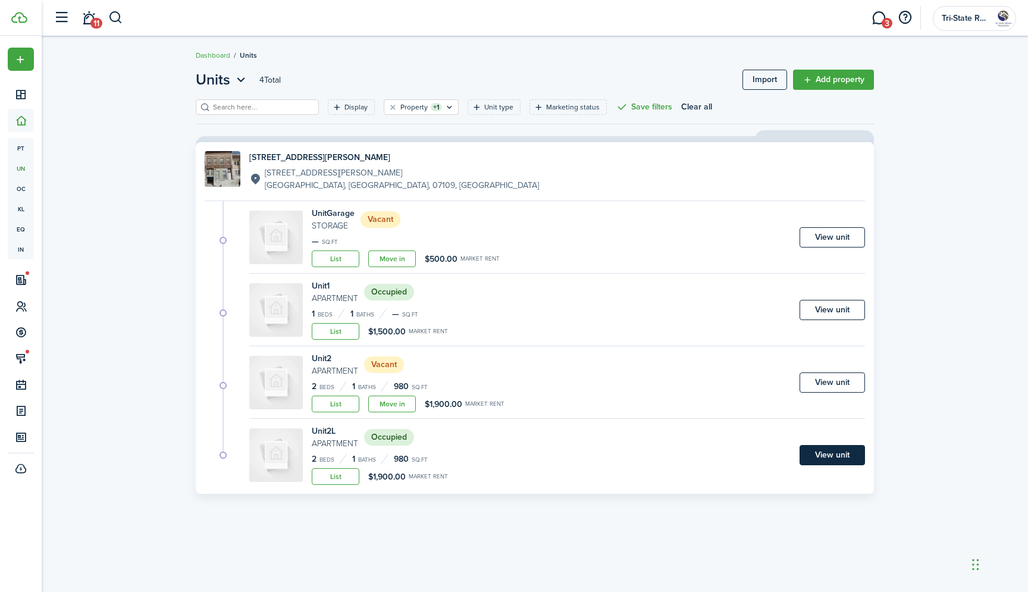
click at [817, 456] on link "View unit" at bounding box center [832, 455] width 65 height 20
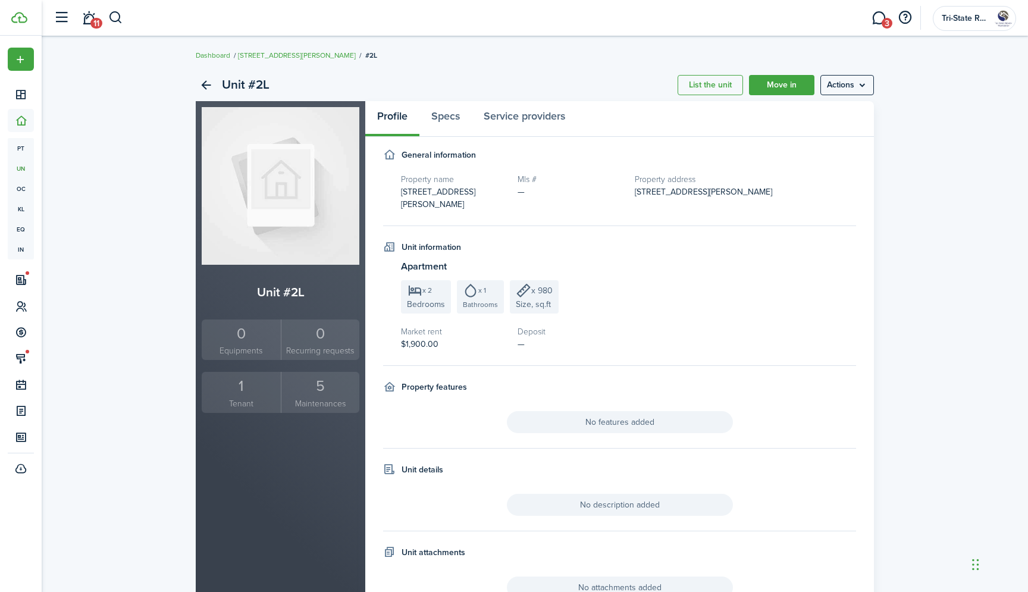
click at [246, 387] on div "1" at bounding box center [241, 386] width 73 height 23
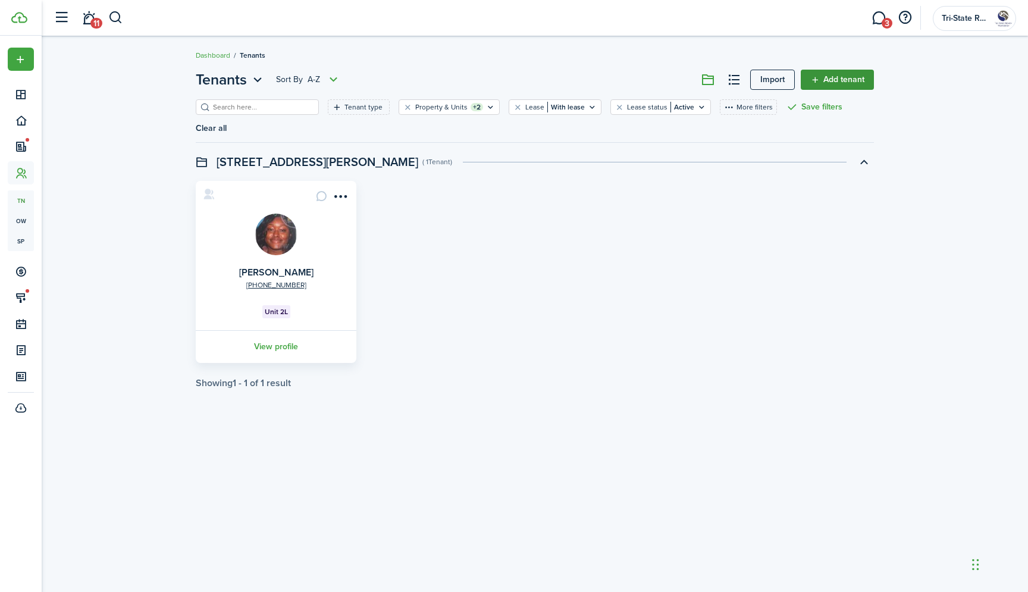
click at [830, 87] on link "Add tenant" at bounding box center [837, 80] width 73 height 20
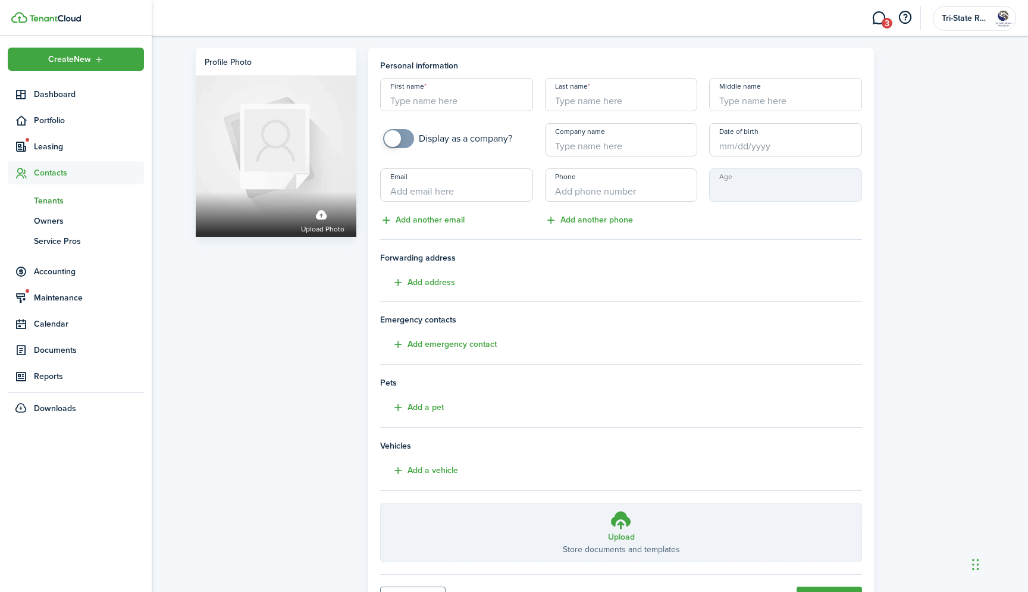
click at [58, 201] on span "Tenants" at bounding box center [89, 201] width 110 height 12
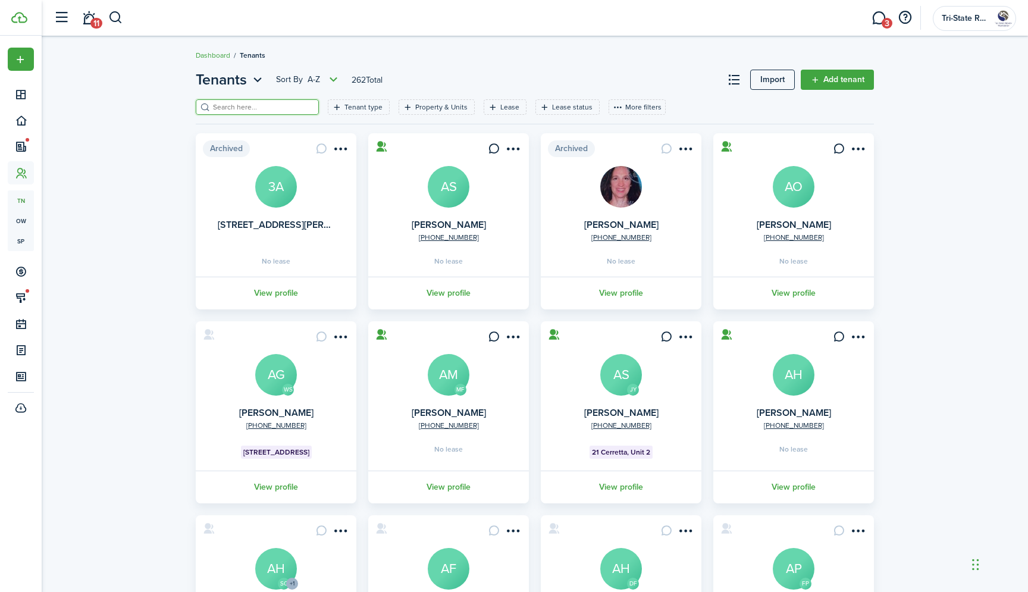
click at [251, 104] on input "search" at bounding box center [262, 107] width 105 height 11
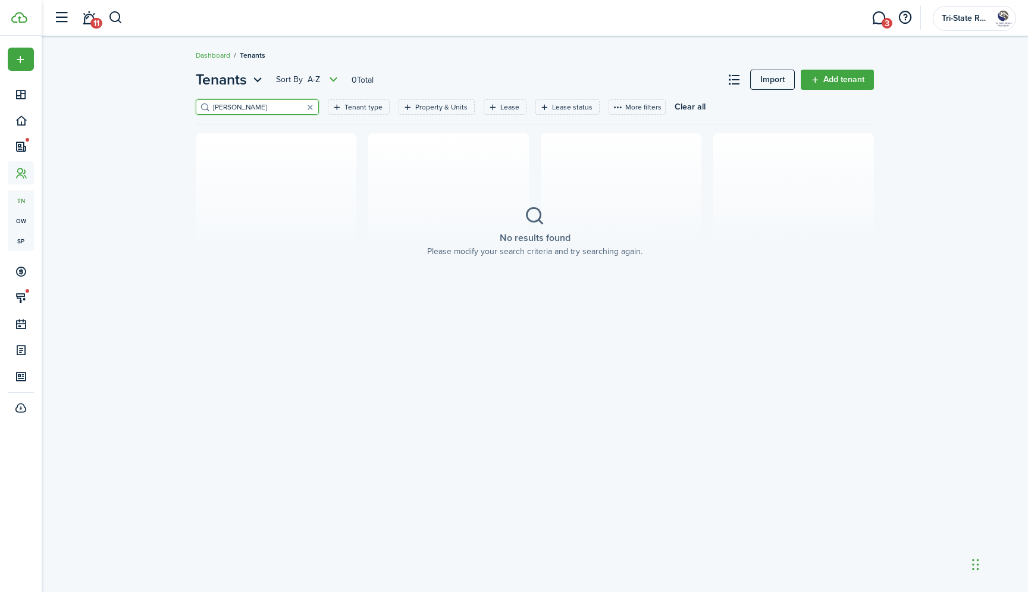
type input "[PERSON_NAME]"
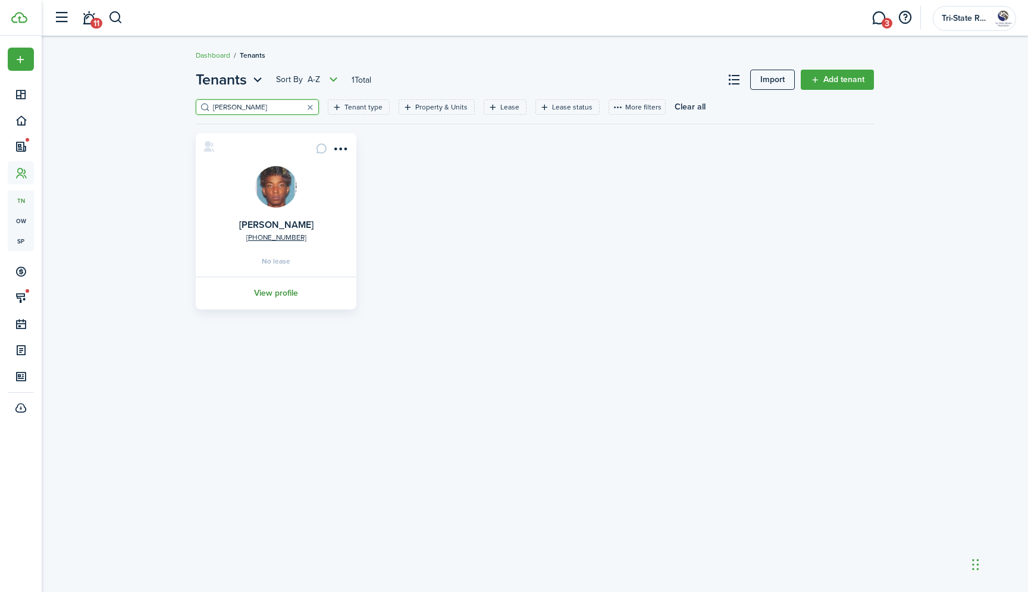
click at [282, 290] on link "View profile" at bounding box center [276, 293] width 164 height 33
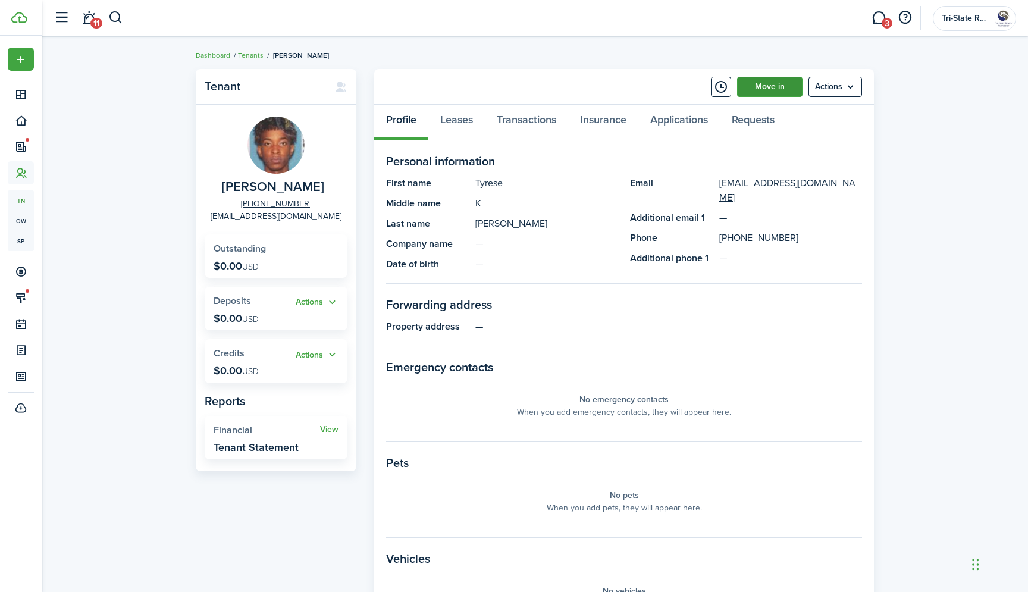
click at [793, 87] on link "Move in" at bounding box center [769, 87] width 65 height 20
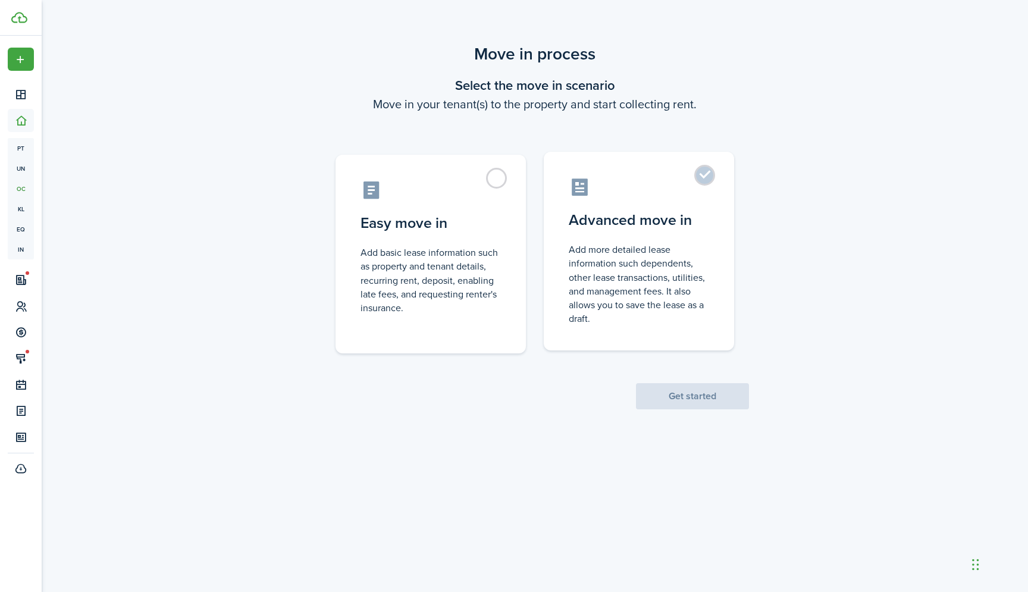
click at [659, 254] on control-radio-card-description "Add more detailed lease information such dependents, other lease transactions, …" at bounding box center [639, 284] width 140 height 83
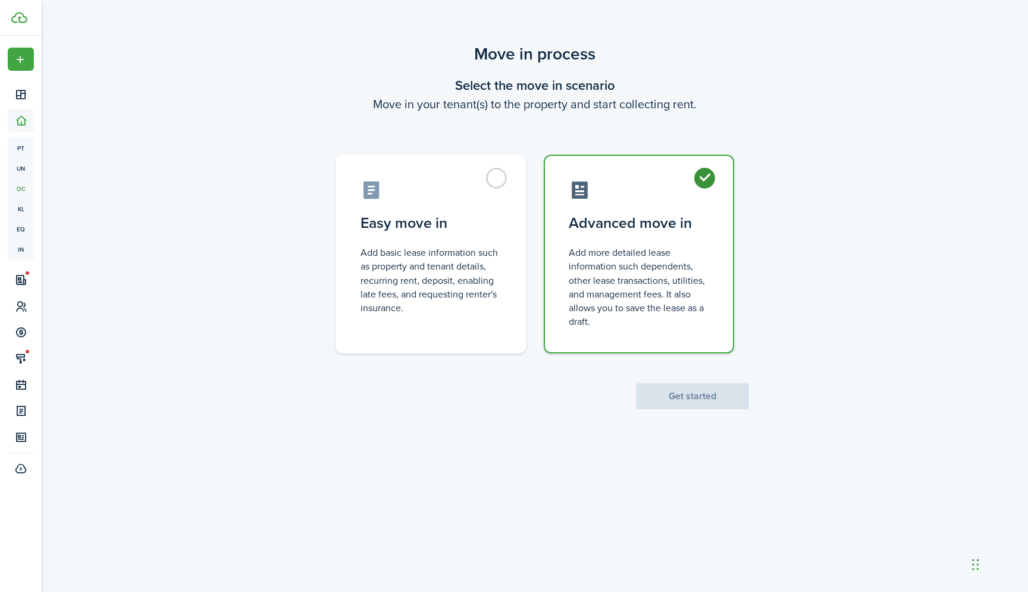
radio input "true"
click at [667, 399] on button "Get started" at bounding box center [692, 396] width 113 height 26
